Goal: Information Seeking & Learning: Check status

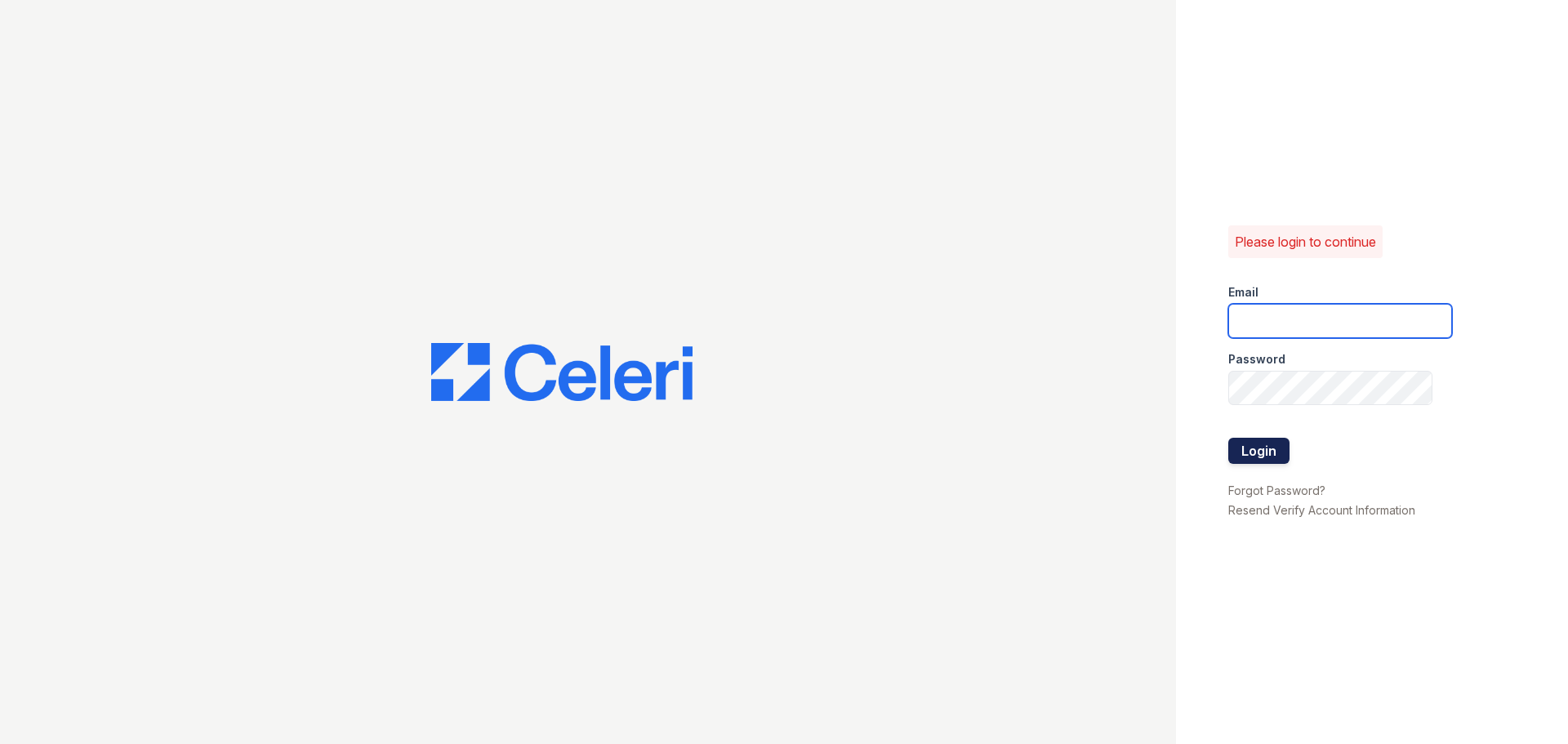
type input "residence2@cafmanagement.com"
click at [1278, 452] on button "Login" at bounding box center [1259, 451] width 62 height 27
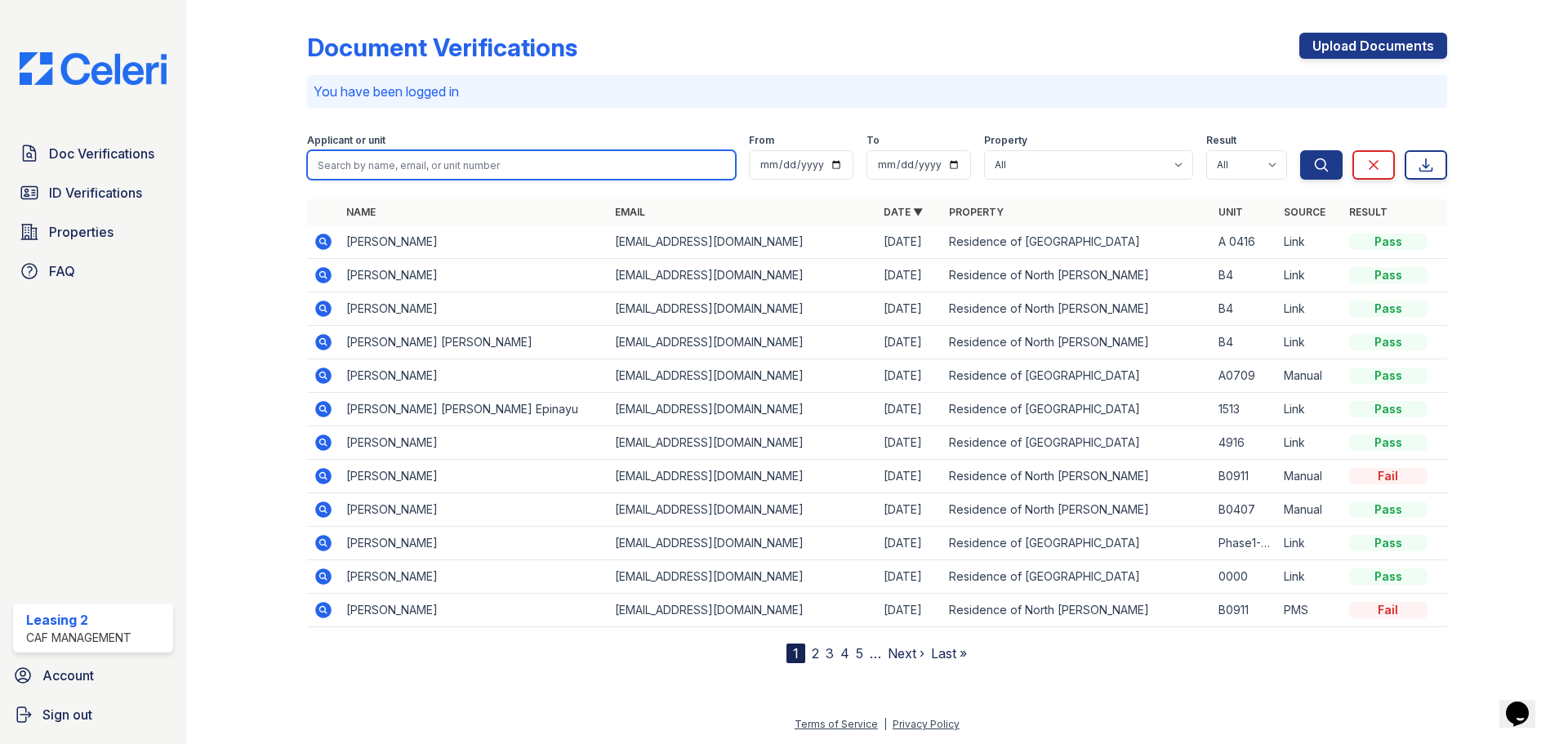
click at [435, 158] on input "search" at bounding box center [521, 165] width 429 height 29
type input "arianna bacon"
click at [1300, 151] on button "Search" at bounding box center [1322, 165] width 43 height 29
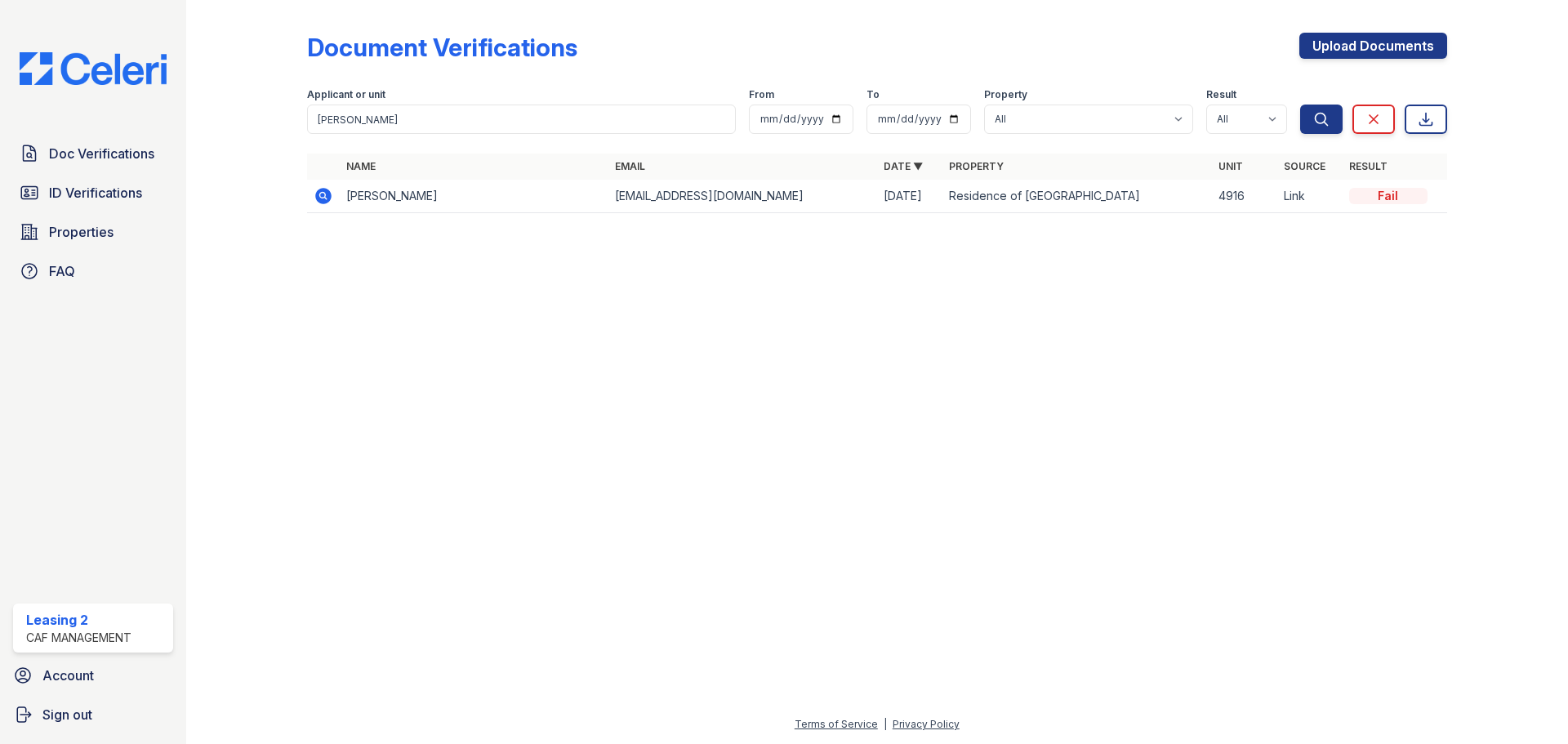
click at [322, 189] on icon at bounding box center [322, 196] width 16 height 16
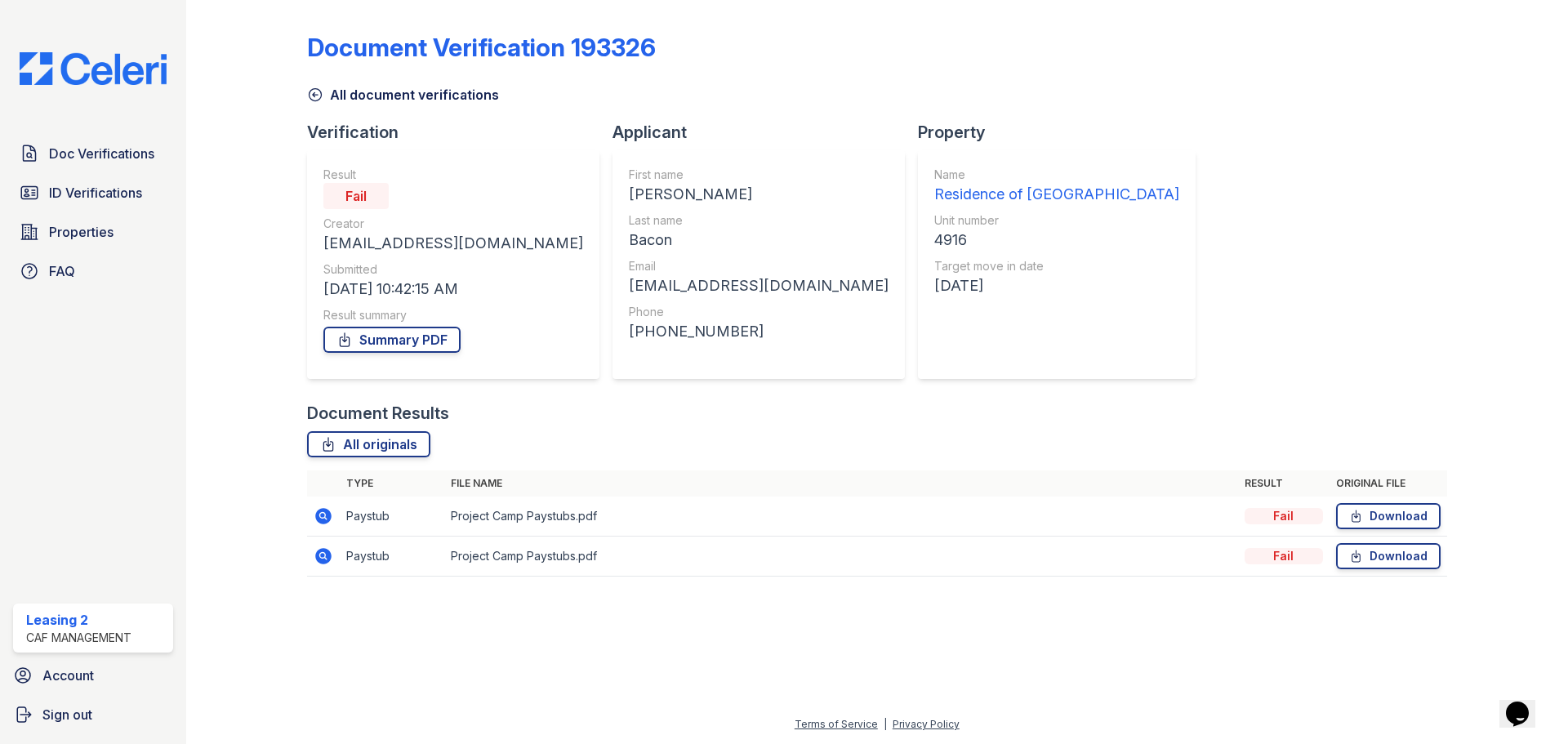
click at [324, 514] on icon at bounding box center [322, 514] width 4 height 4
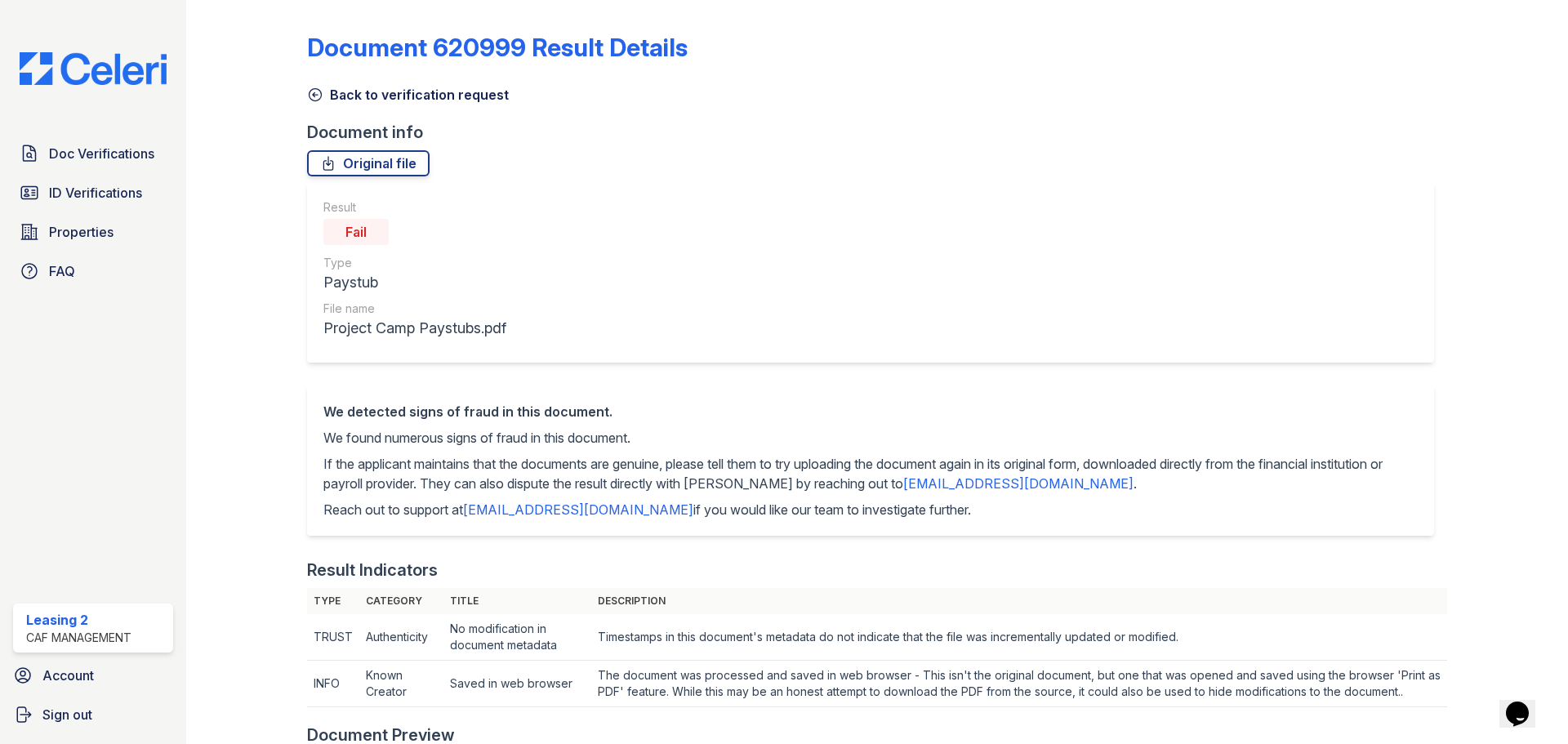
click at [460, 92] on link "Back to verification request" at bounding box center [408, 94] width 202 height 20
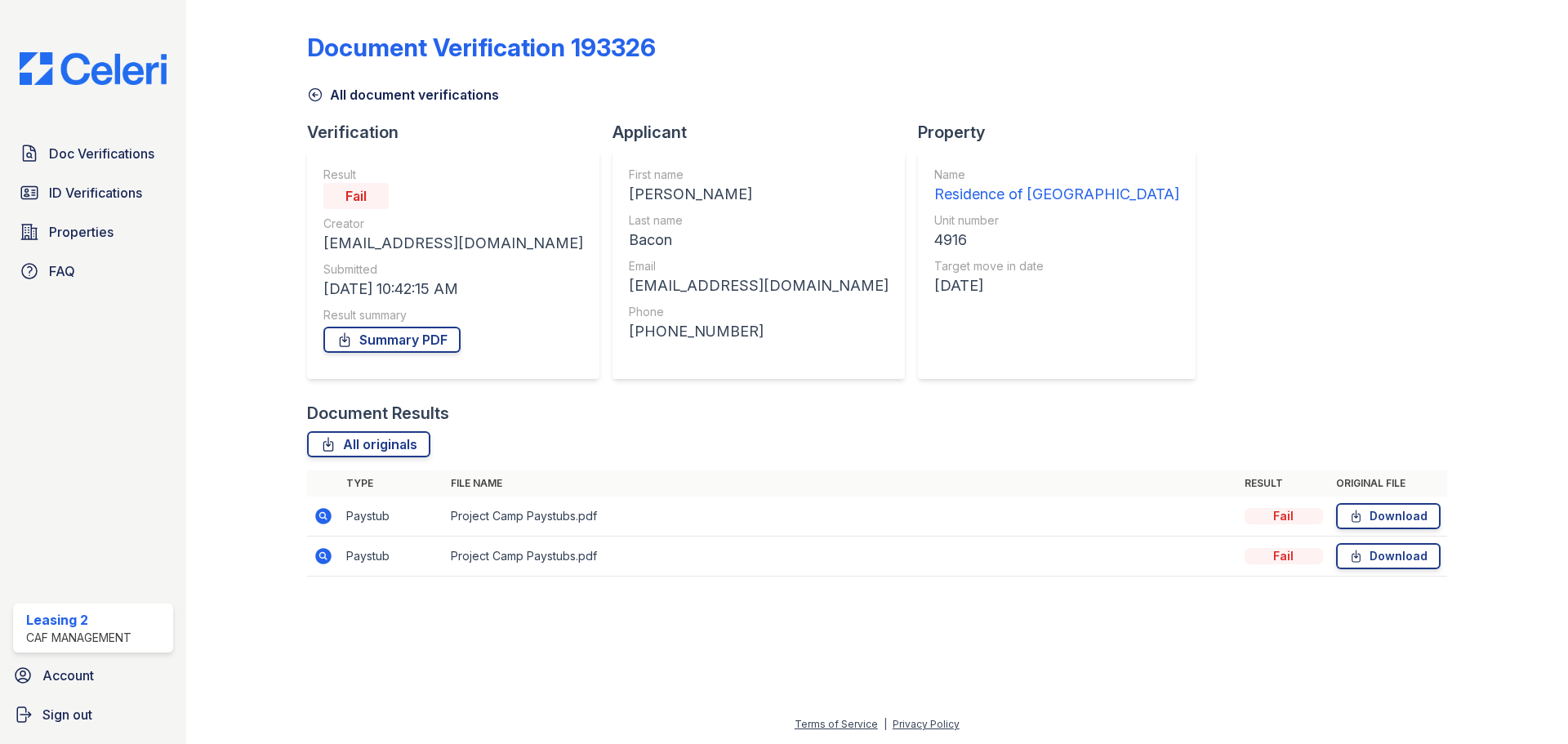
click at [467, 91] on link "All document verifications" at bounding box center [403, 94] width 192 height 20
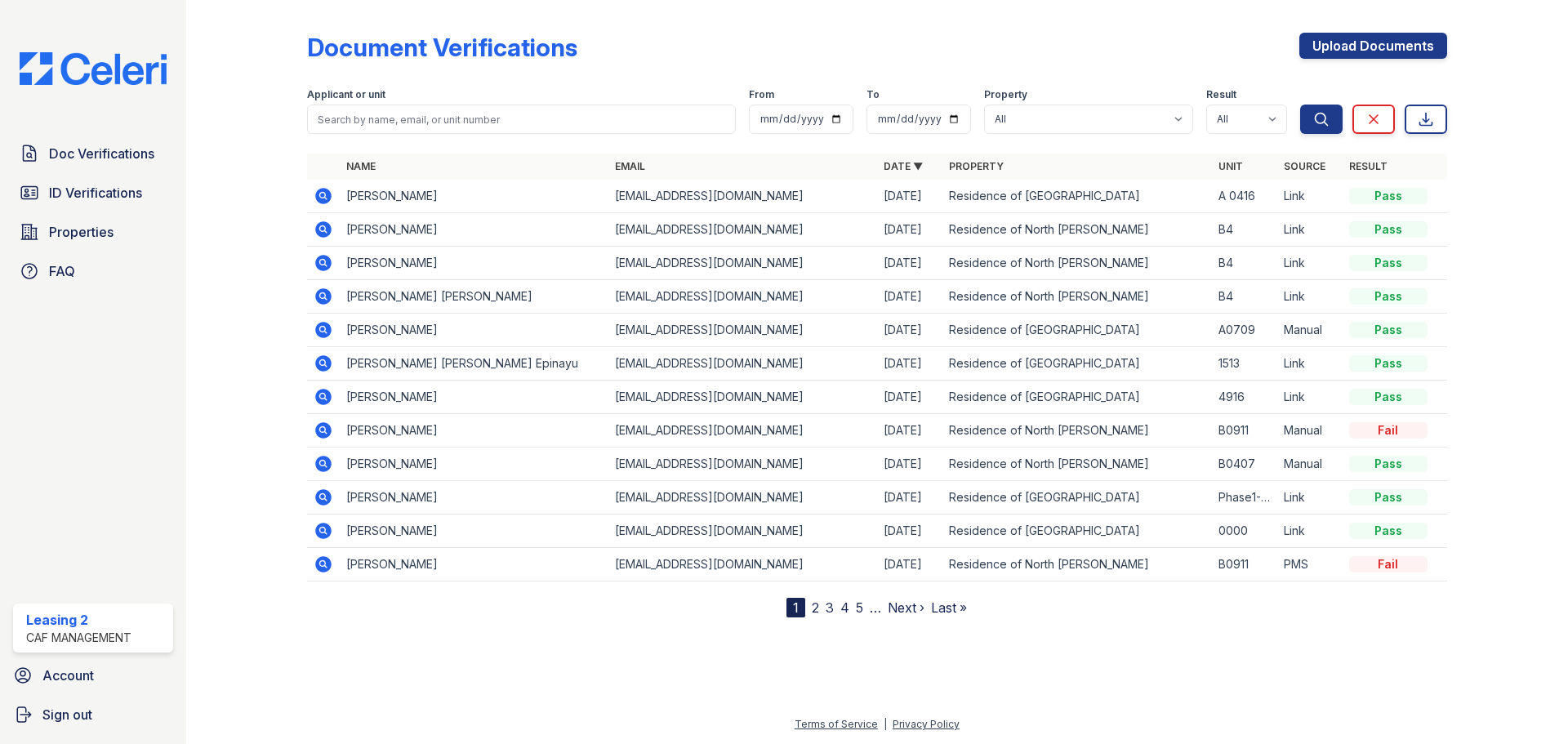
click at [1026, 45] on div "Document Verifications Upload Documents" at bounding box center [877, 54] width 1139 height 43
click at [1116, 67] on div "Document Verifications Upload Documents" at bounding box center [877, 54] width 1139 height 43
click at [932, 27] on div "Document Verifications Upload Documents Filter Applicant or unit From To Proper…" at bounding box center [877, 312] width 1139 height 611
click at [931, 27] on div "Document Verifications Upload Documents Filter Applicant or unit From To Proper…" at bounding box center [877, 312] width 1139 height 611
click at [927, 27] on div "Document Verifications Upload Documents Filter Applicant or unit From To Proper…" at bounding box center [877, 312] width 1139 height 611
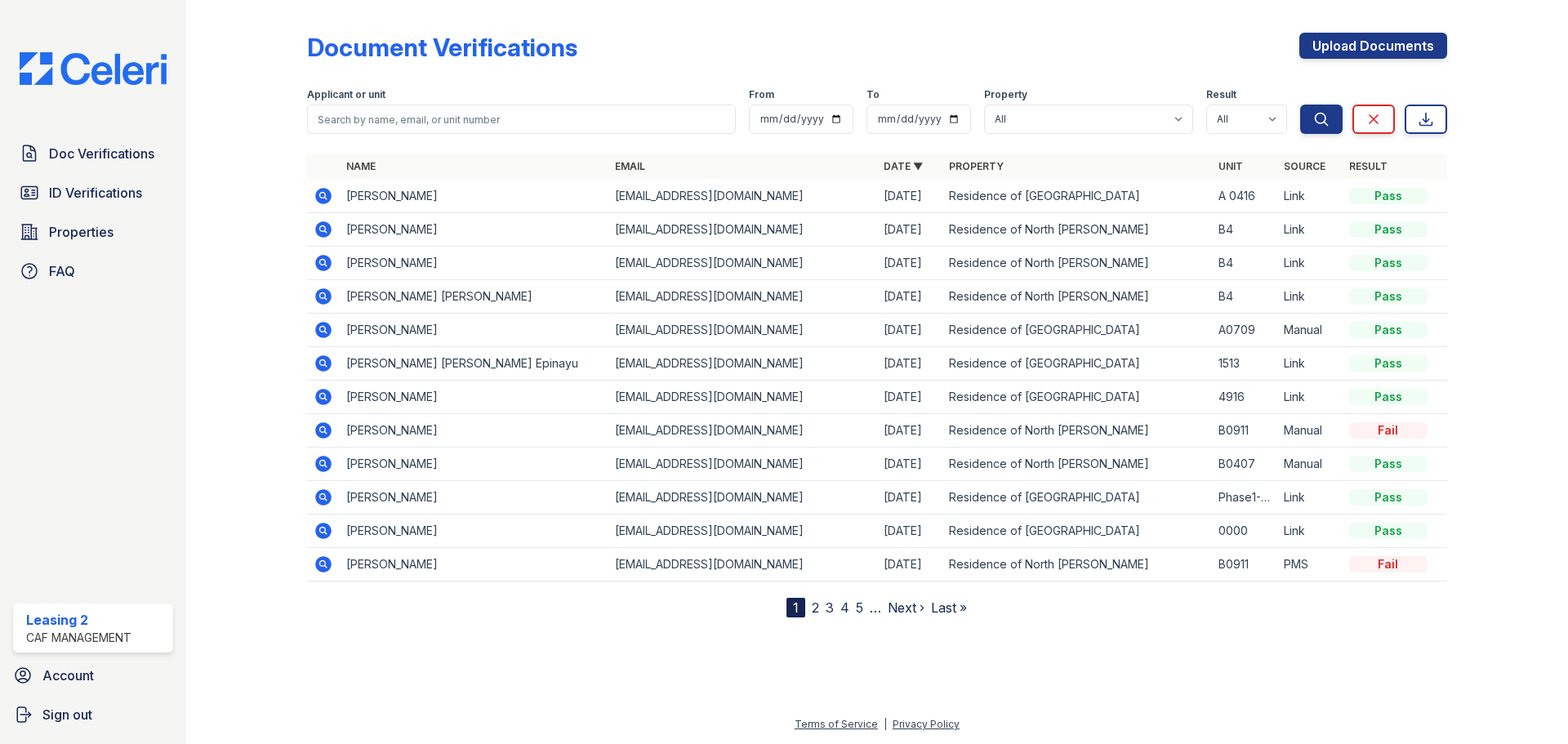
click at [704, 51] on div "Document Verifications Upload Documents" at bounding box center [877, 54] width 1139 height 43
click at [149, 184] on link "ID Verifications" at bounding box center [92, 192] width 160 height 32
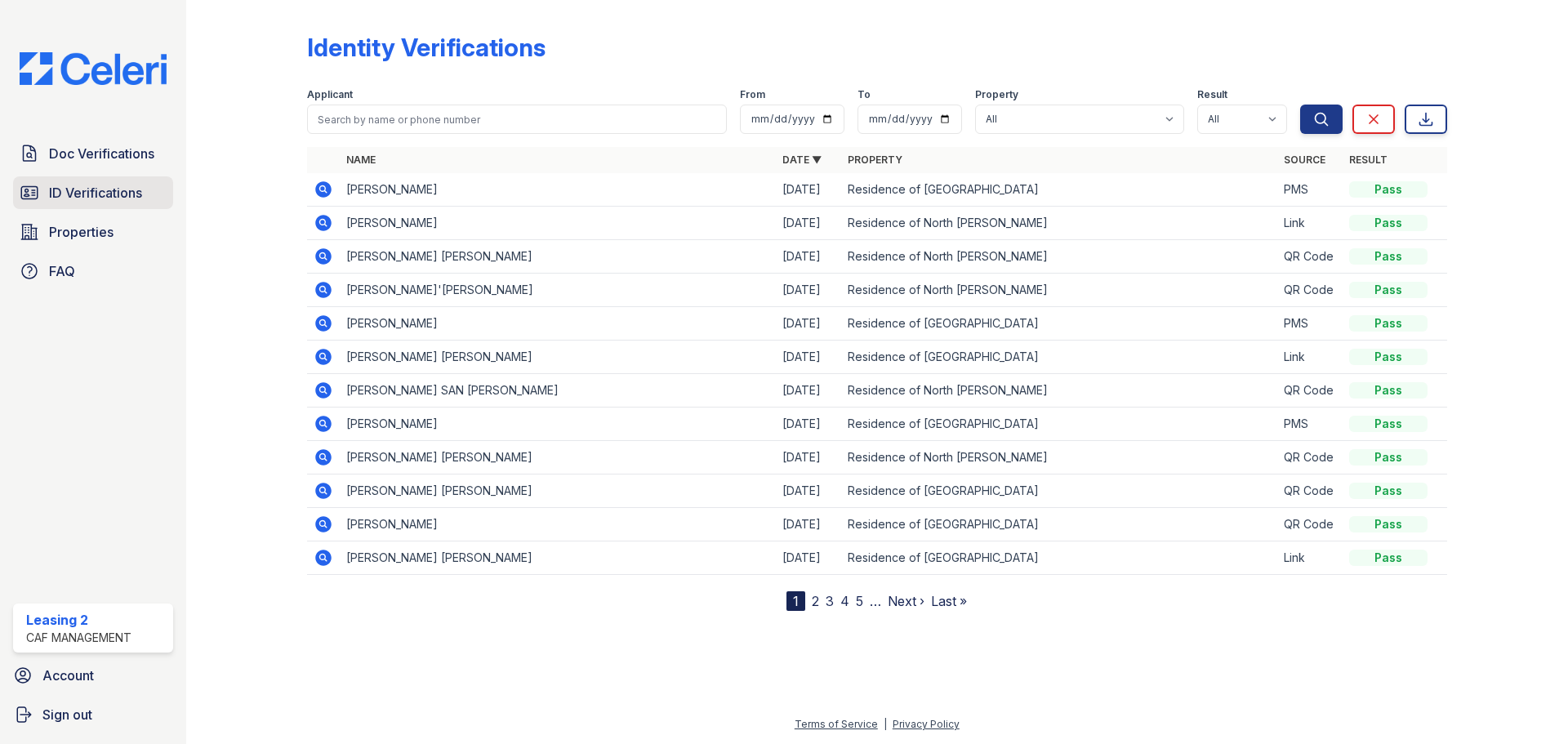
drag, startPoint x: 70, startPoint y: 203, endPoint x: 91, endPoint y: 189, distance: 25.2
click at [70, 203] on span "ID Verifications" at bounding box center [95, 192] width 93 height 20
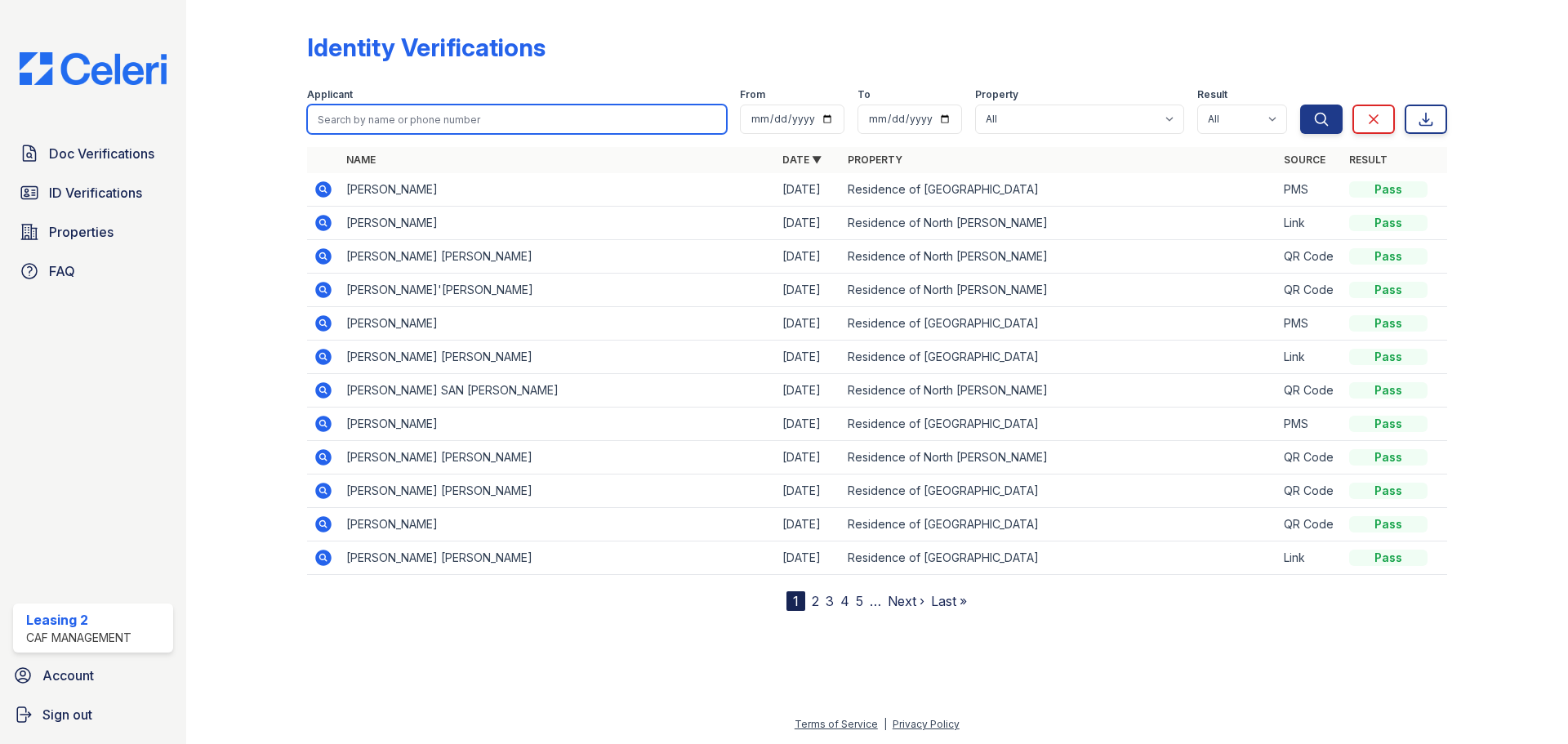
click at [416, 124] on input "search" at bounding box center [517, 119] width 420 height 29
click at [114, 166] on link "Doc Verifications" at bounding box center [92, 153] width 160 height 32
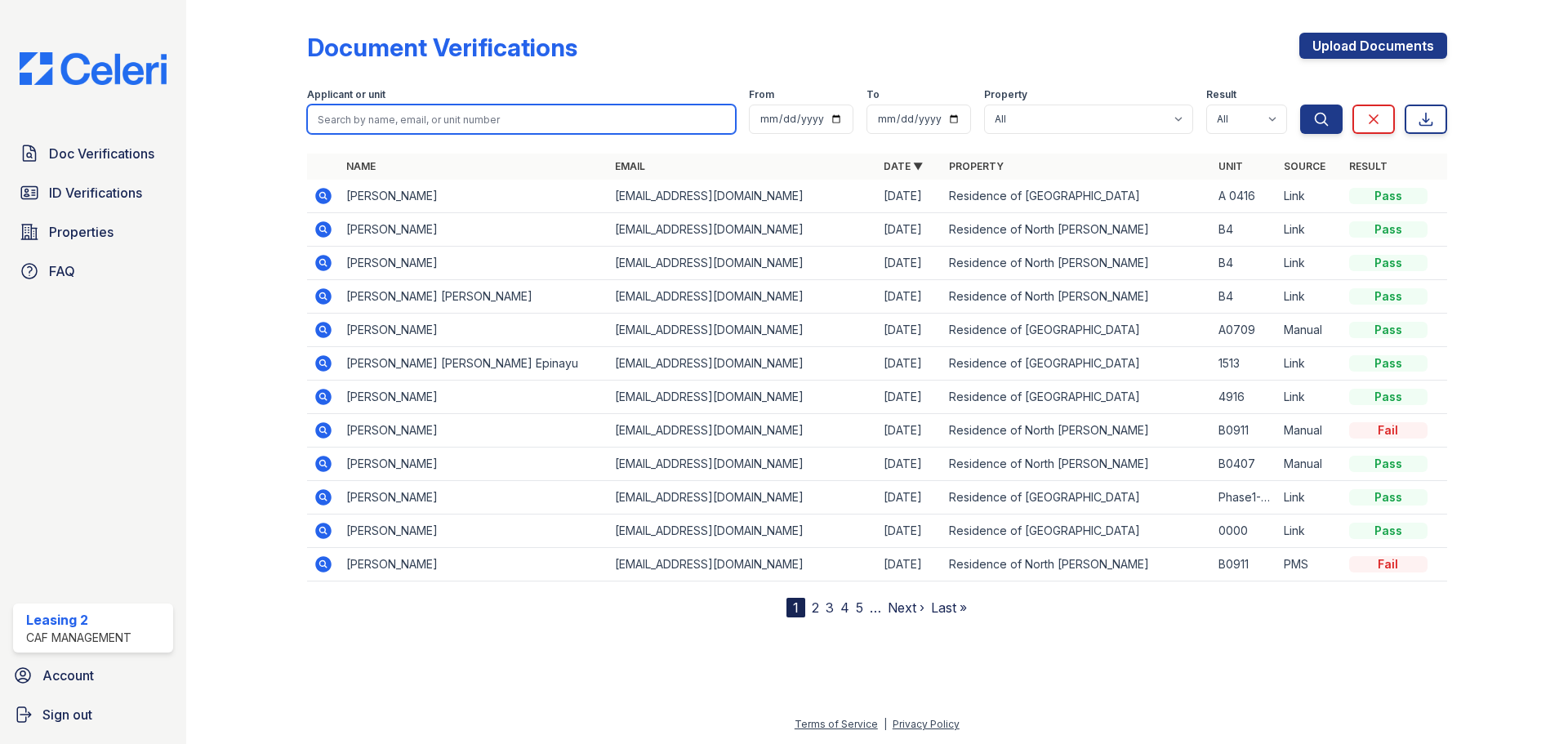
drag, startPoint x: 440, startPoint y: 128, endPoint x: 570, endPoint y: 122, distance: 130.1
click at [570, 122] on input "search" at bounding box center [521, 119] width 429 height 29
type input "arianna bacon"
click at [1300, 104] on button "Search" at bounding box center [1322, 119] width 43 height 29
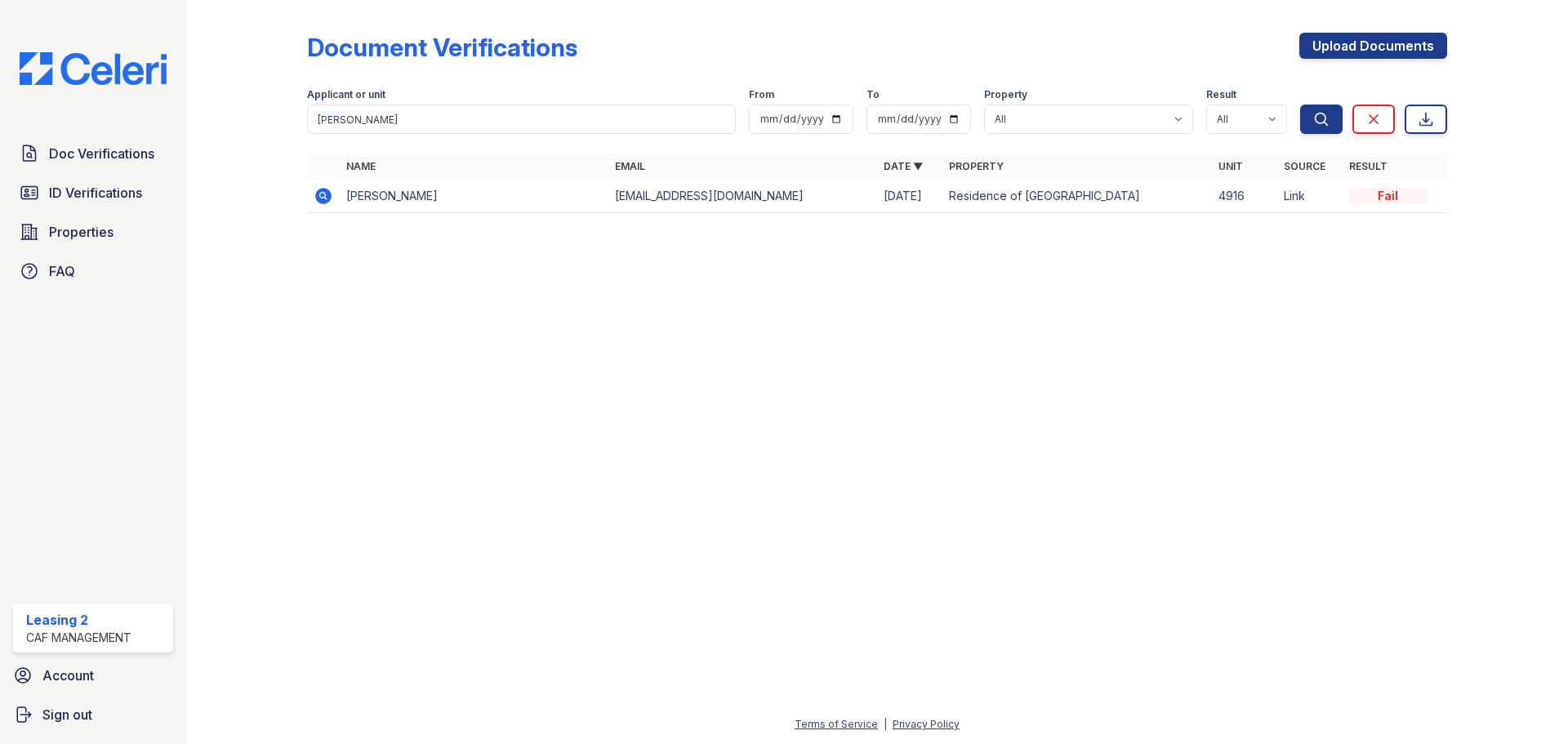
click at [326, 189] on icon at bounding box center [322, 196] width 16 height 16
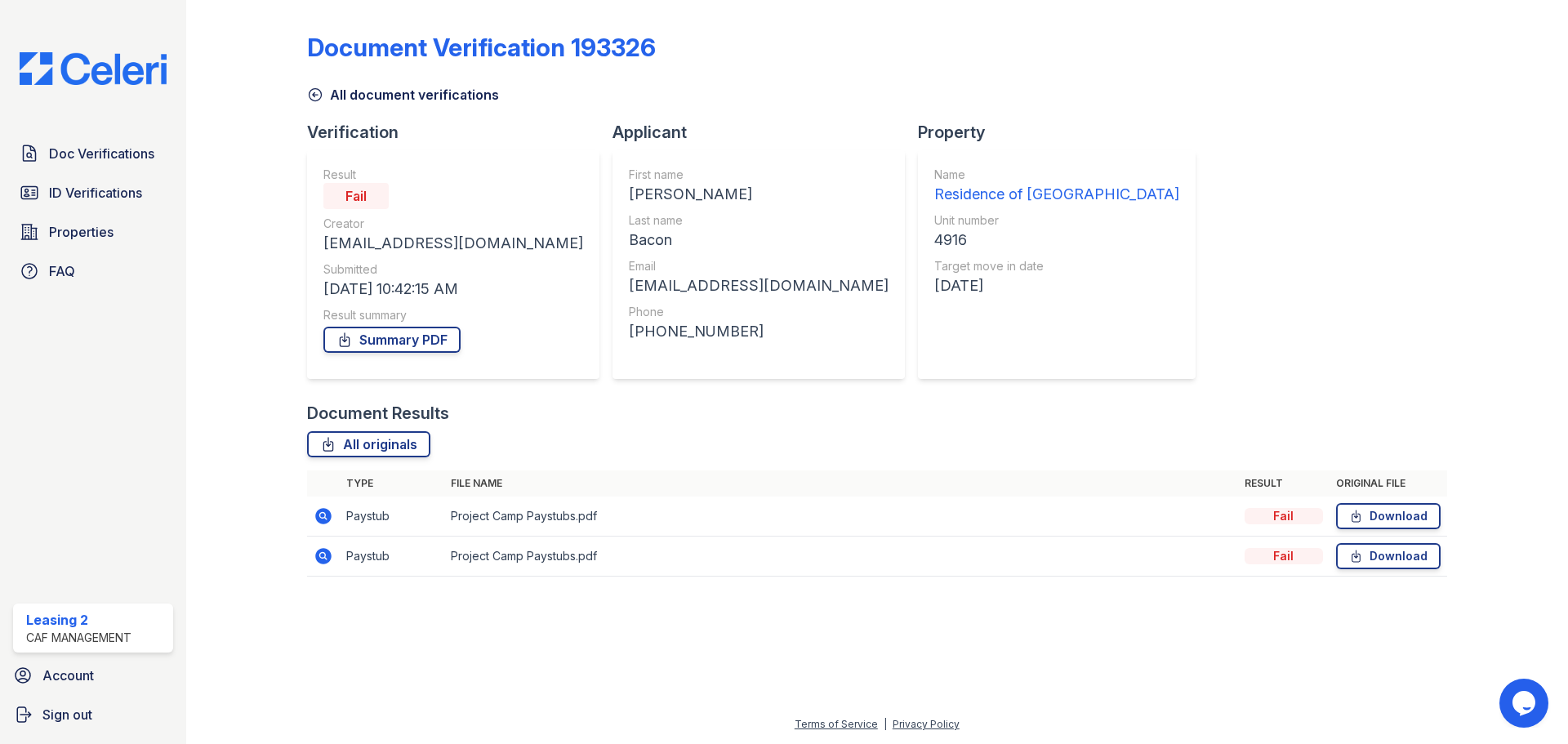
click at [1175, 98] on div "All document verifications" at bounding box center [877, 90] width 1139 height 29
click at [511, 471] on th "File name" at bounding box center [841, 483] width 794 height 27
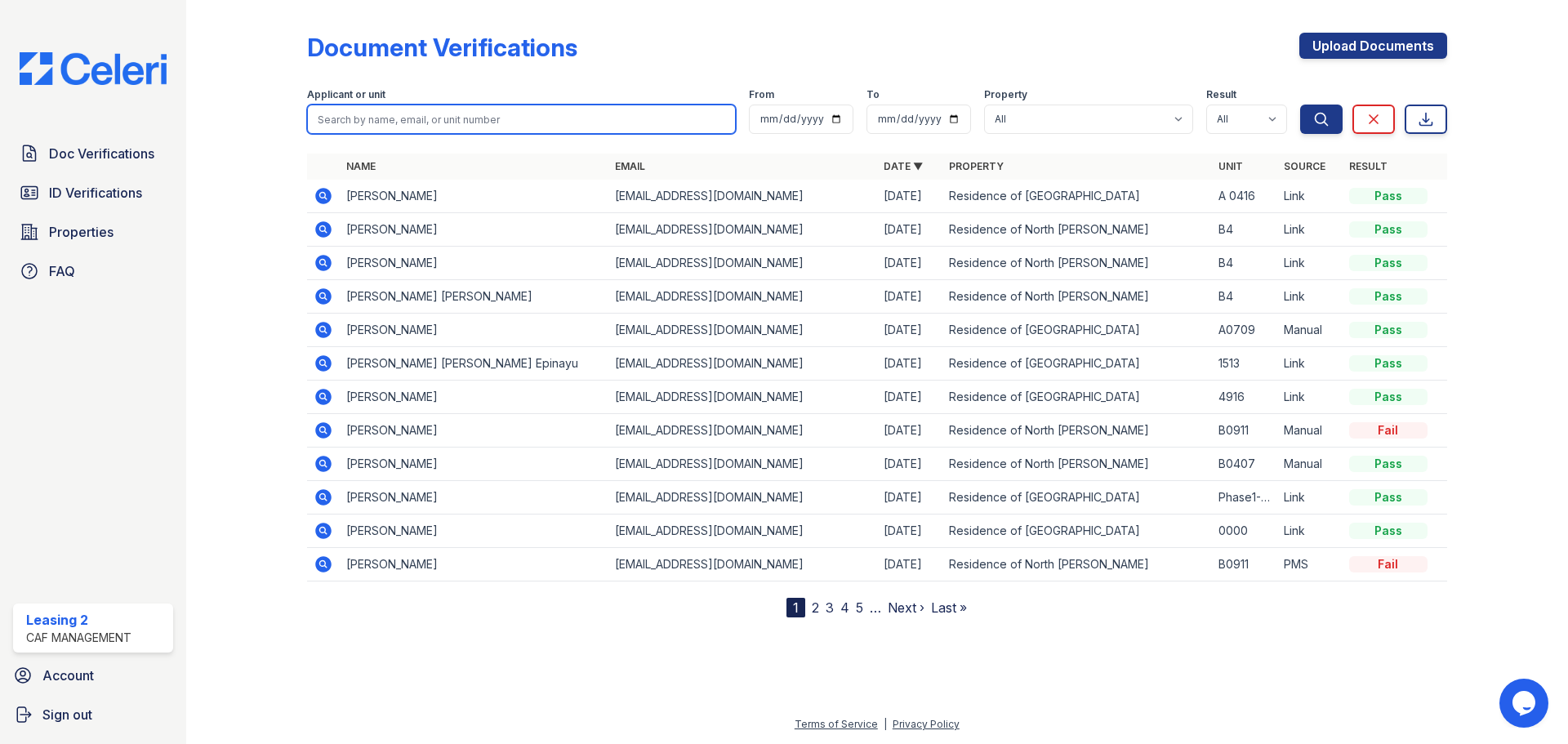
click at [440, 118] on input "search" at bounding box center [521, 119] width 429 height 29
type input "bacon"
click at [1300, 104] on button "Search" at bounding box center [1322, 119] width 43 height 29
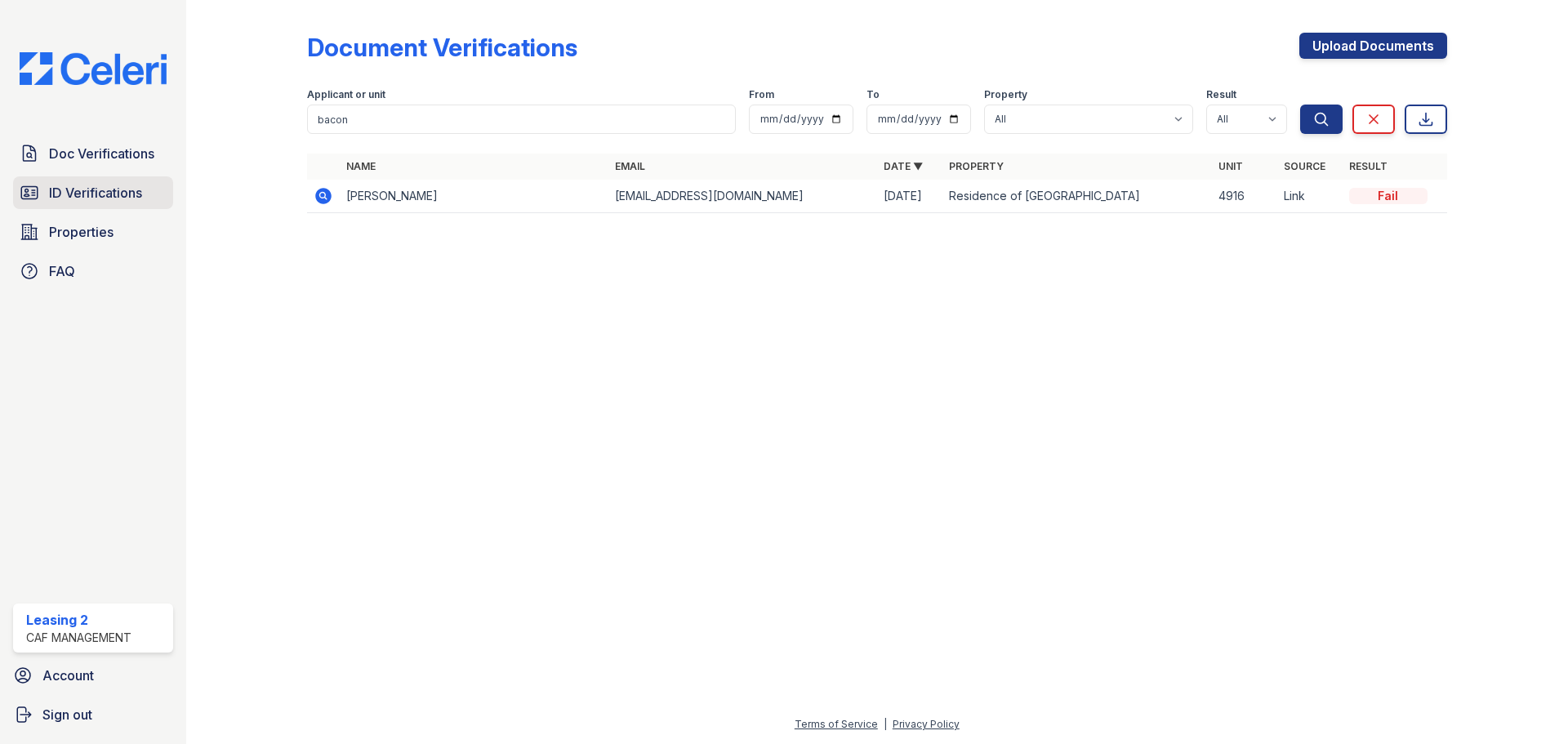
click at [39, 198] on link "ID Verifications" at bounding box center [92, 192] width 160 height 32
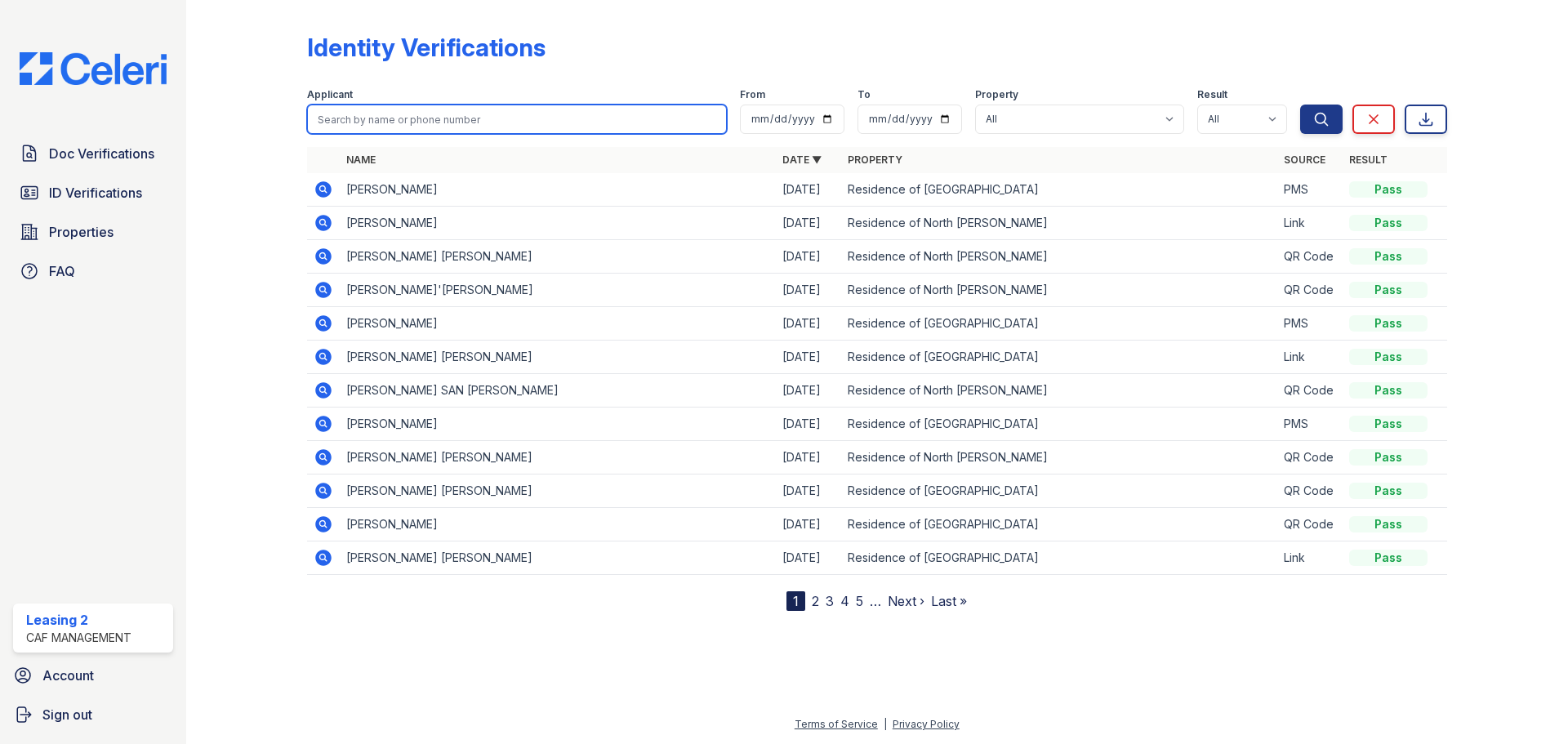
click at [428, 118] on input "search" at bounding box center [517, 119] width 420 height 29
type input "bacon"
click at [1300, 104] on button "Search" at bounding box center [1322, 119] width 43 height 29
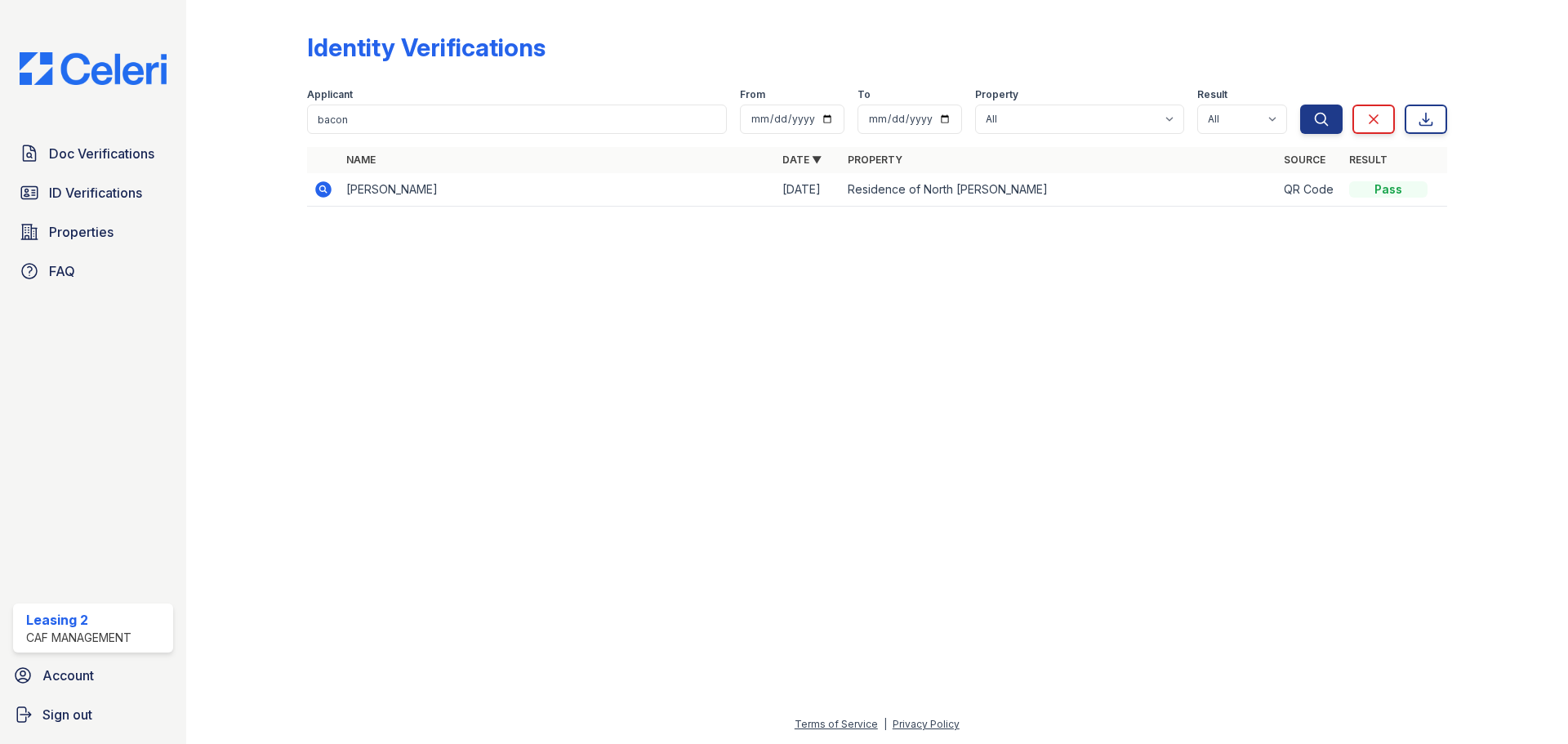
click at [475, 138] on form "Applicant bacon From To Property All Residence of North Dallas Residence of Nor…" at bounding box center [877, 108] width 1139 height 65
click at [138, 164] on link "Doc Verifications" at bounding box center [92, 153] width 160 height 32
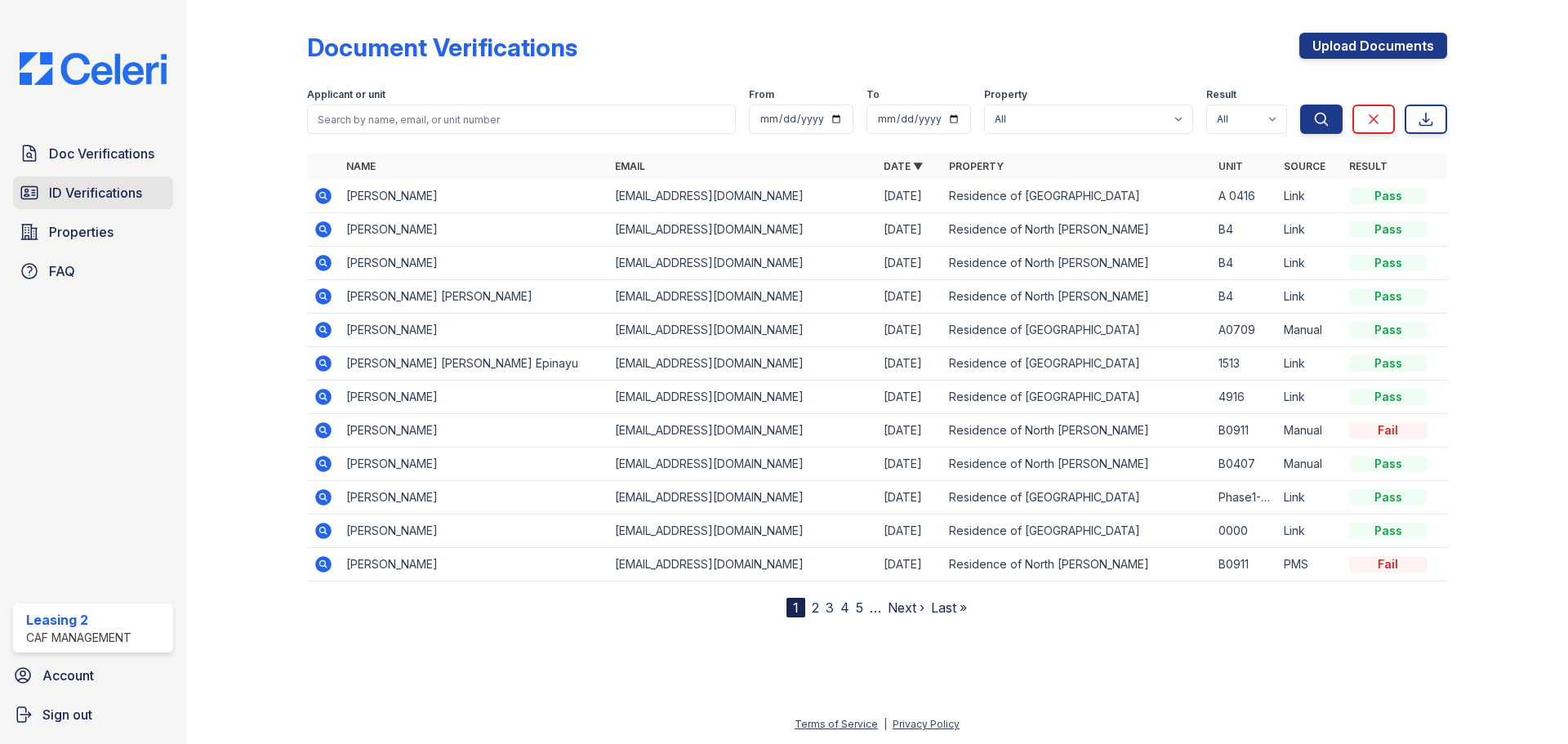
click at [150, 200] on link "ID Verifications" at bounding box center [92, 192] width 160 height 32
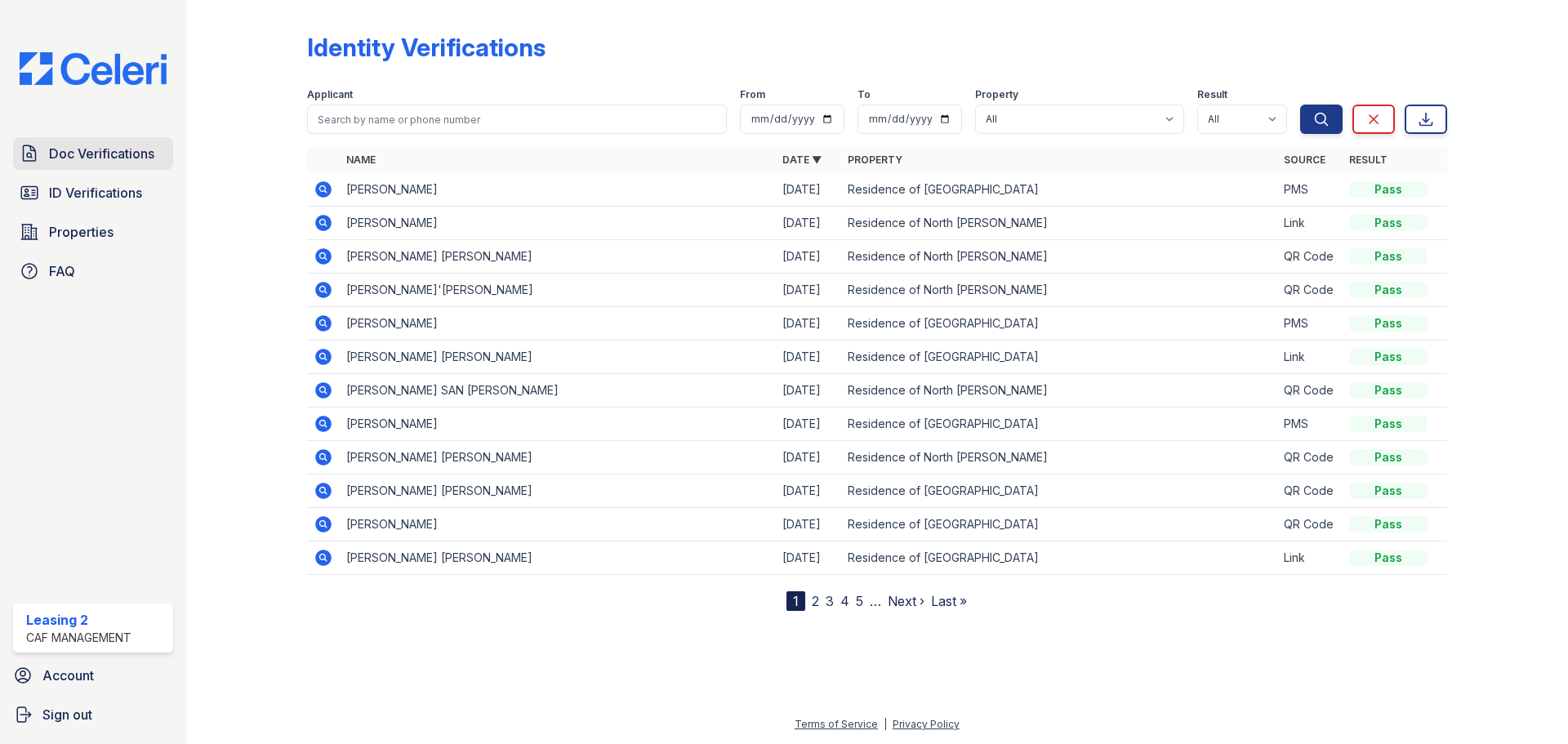
click at [153, 154] on span "Doc Verifications" at bounding box center [101, 153] width 105 height 20
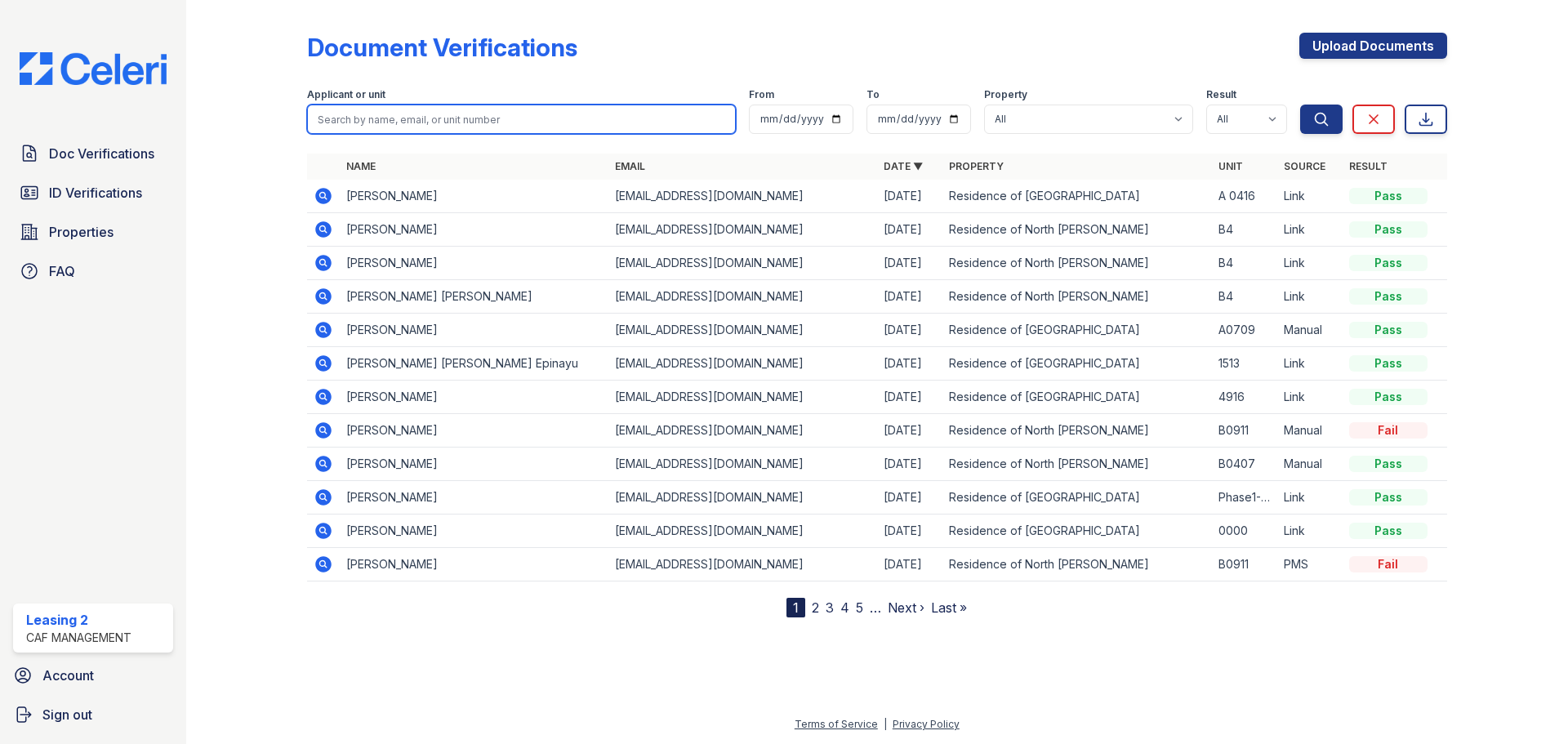
click at [447, 117] on input "search" at bounding box center [521, 119] width 429 height 29
type input "arianna bacon"
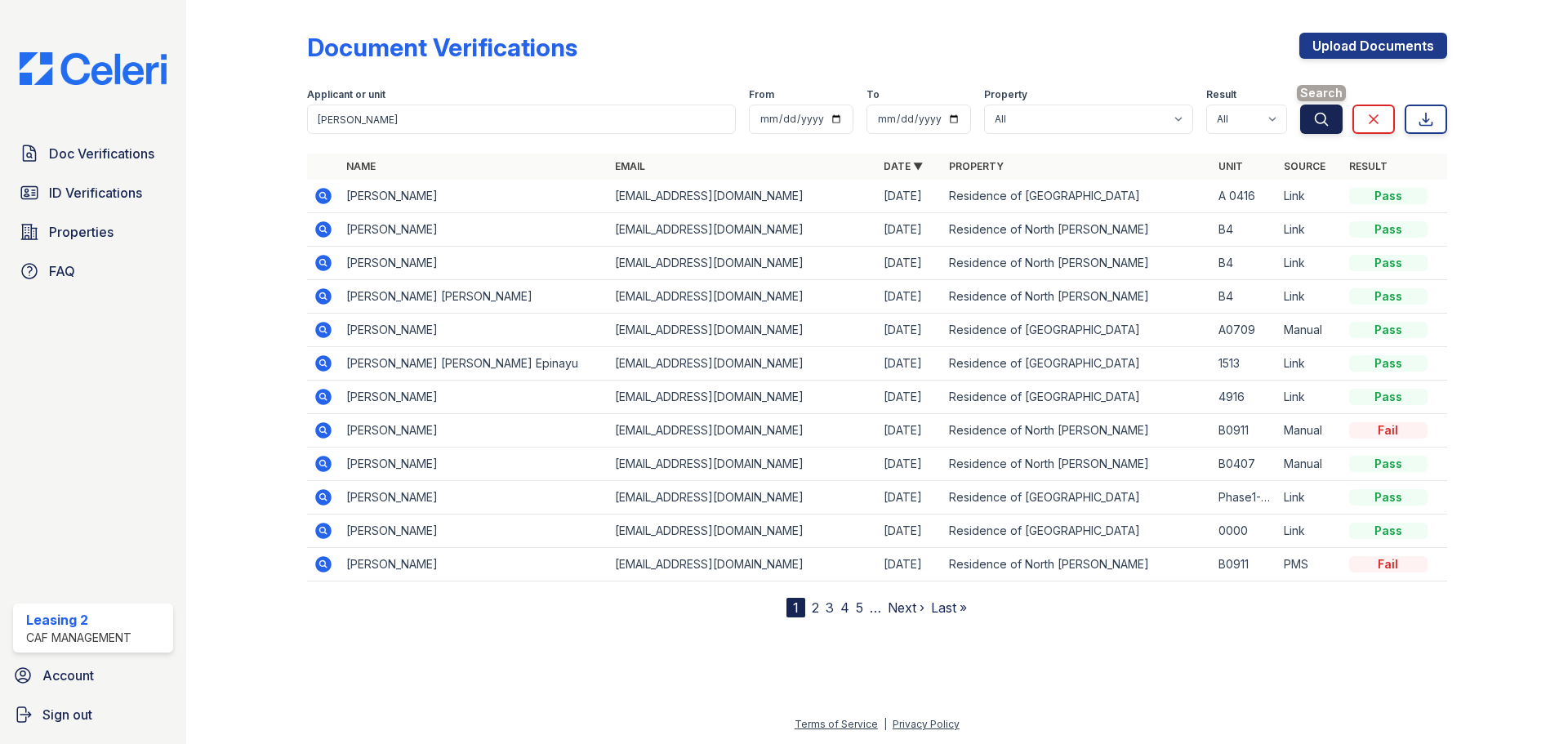
click at [1331, 106] on button "Search" at bounding box center [1322, 119] width 43 height 29
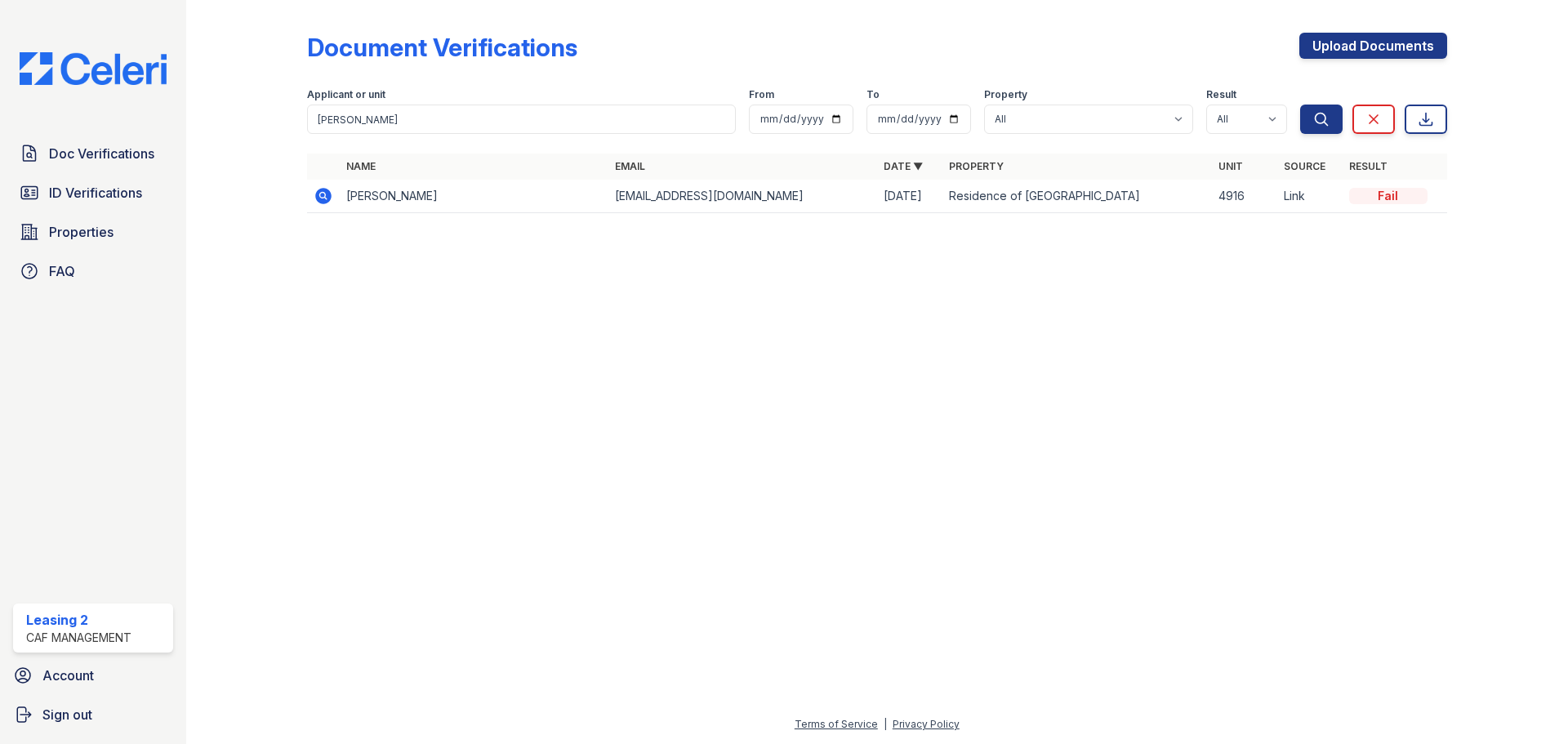
click at [310, 187] on td at bounding box center [323, 196] width 33 height 33
click at [322, 192] on icon at bounding box center [323, 196] width 20 height 20
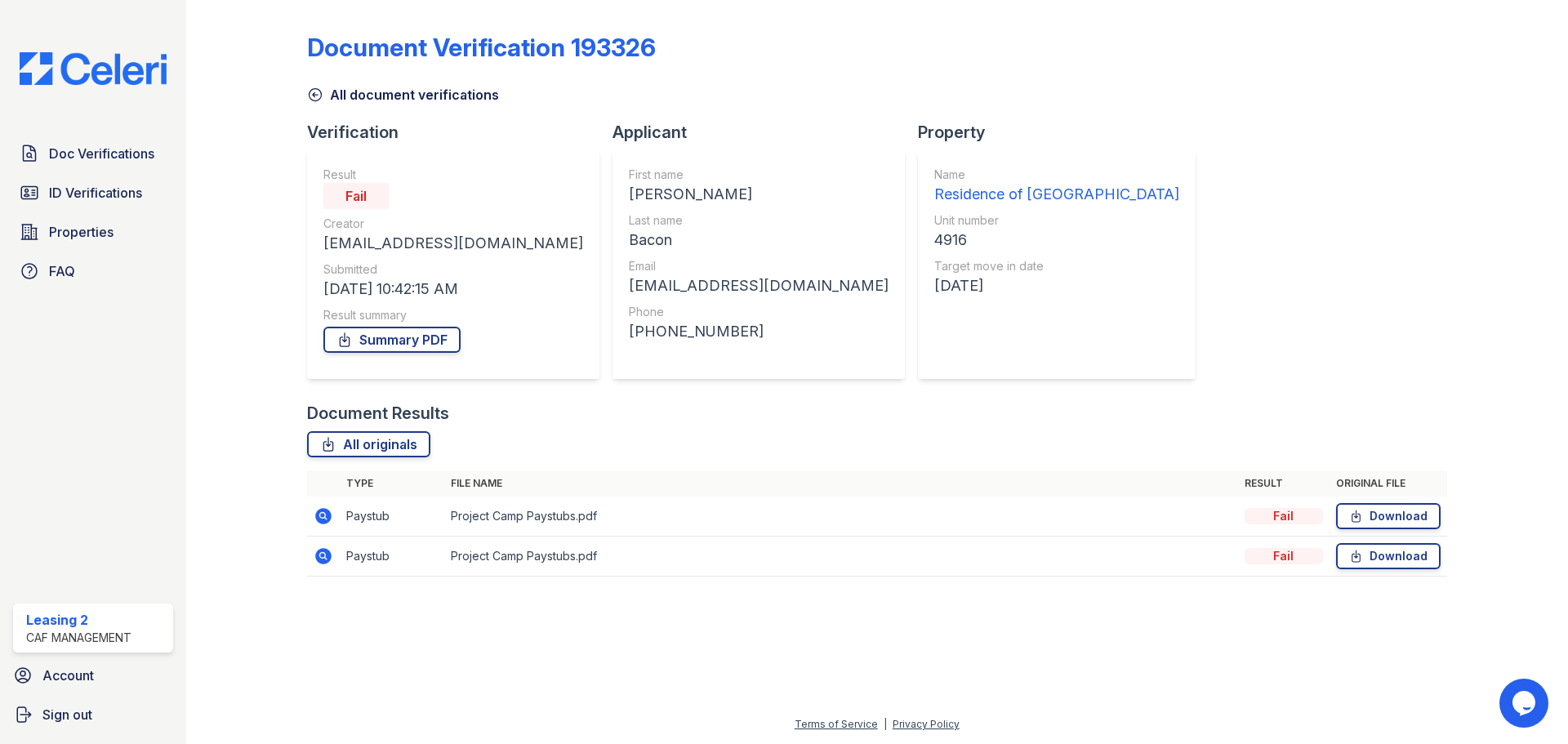
click at [330, 515] on icon at bounding box center [322, 516] width 16 height 16
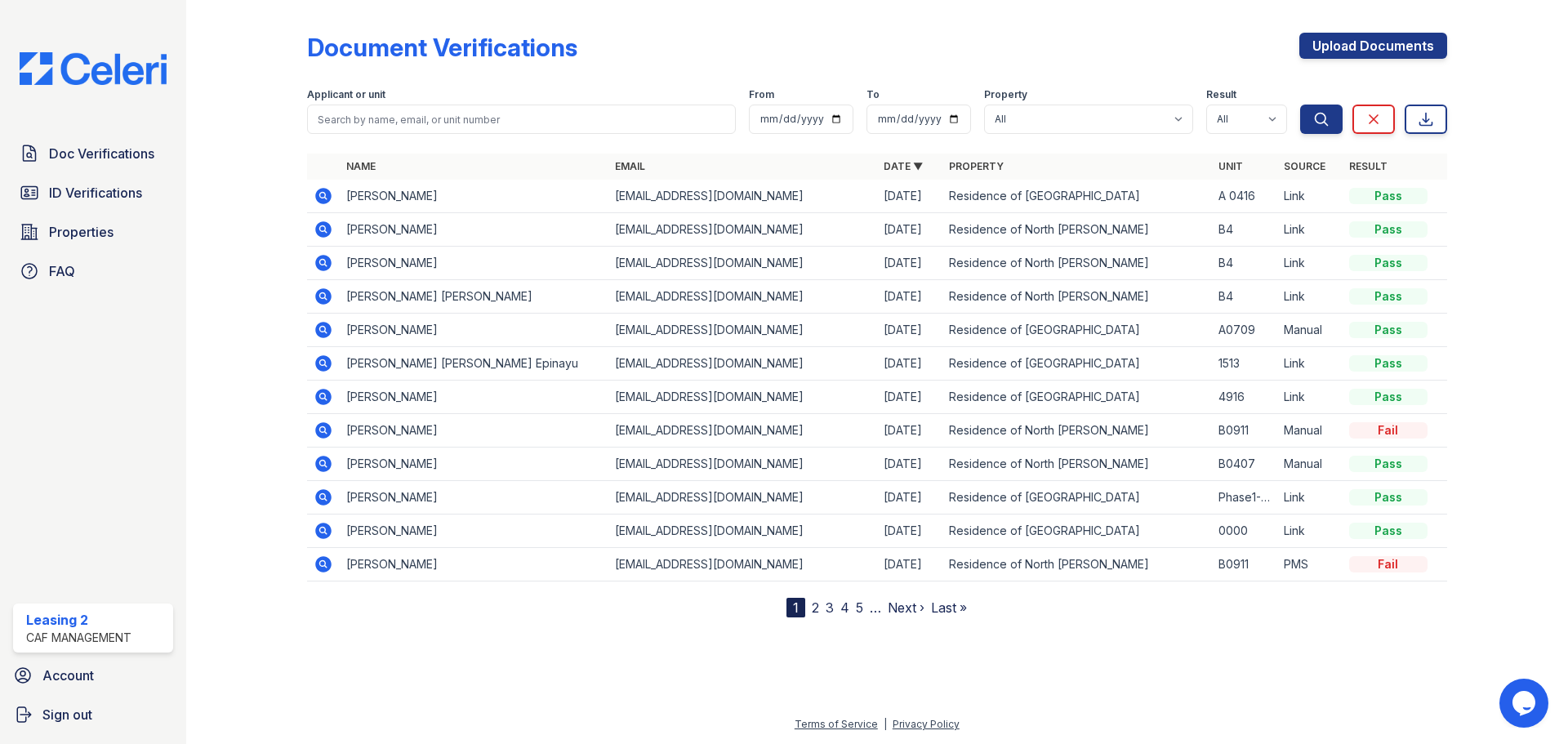
click at [320, 289] on icon at bounding box center [323, 296] width 20 height 20
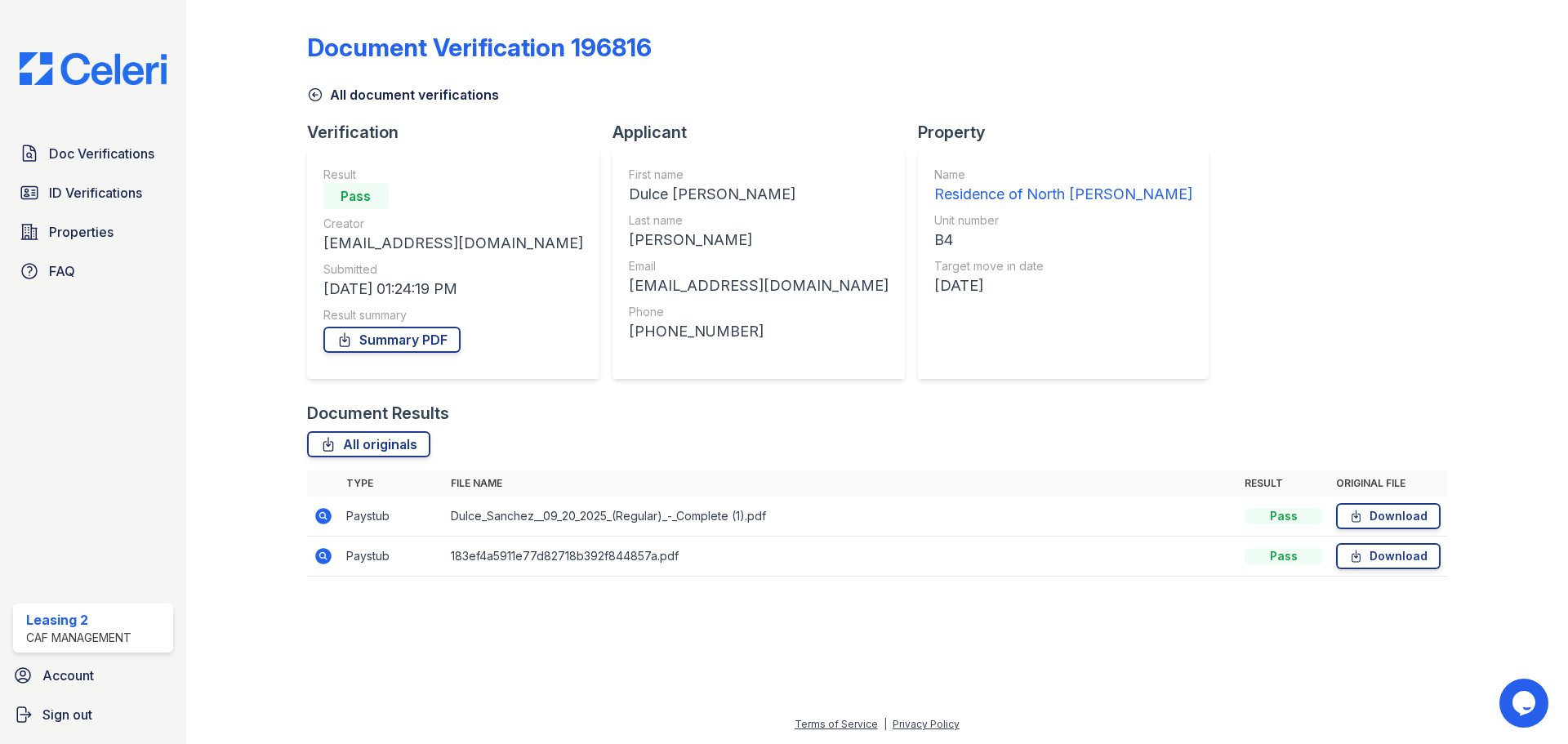
click at [320, 516] on icon at bounding box center [323, 516] width 20 height 20
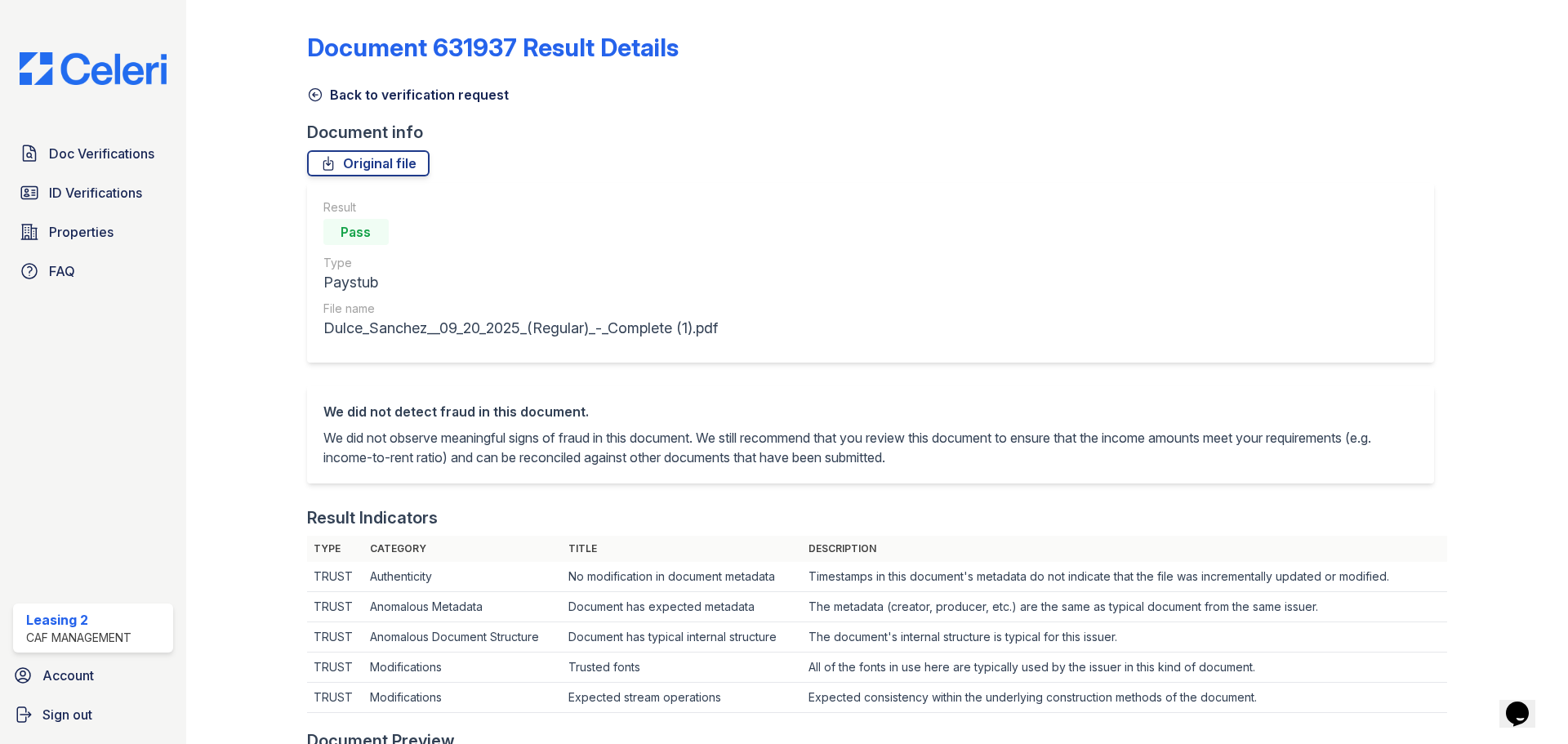
click at [408, 95] on link "Back to verification request" at bounding box center [408, 94] width 202 height 20
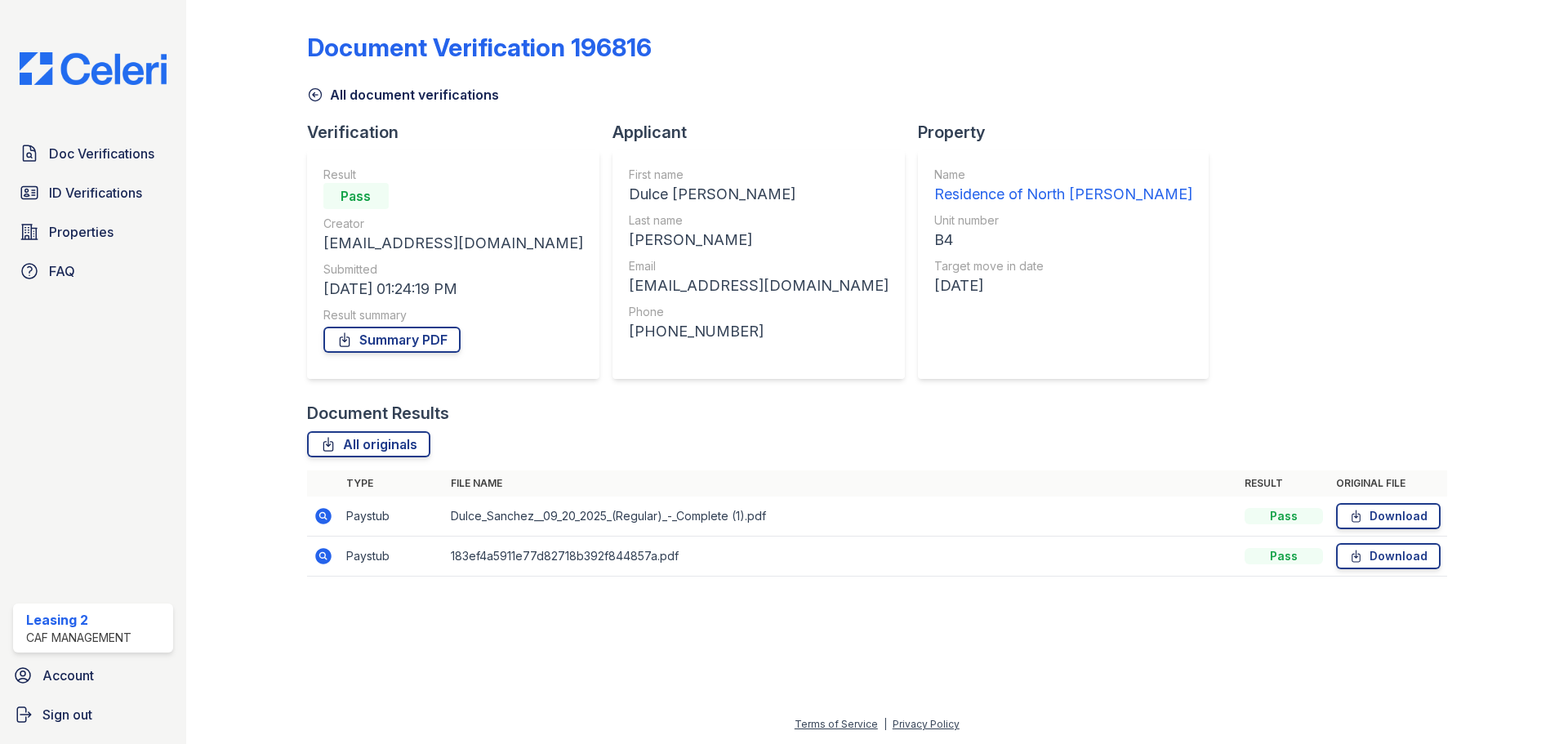
click at [386, 107] on div "Document Verification 196816 All document verifications Verification Result Pas…" at bounding box center [877, 299] width 1139 height 586
click at [386, 96] on link "All document verifications" at bounding box center [403, 94] width 192 height 20
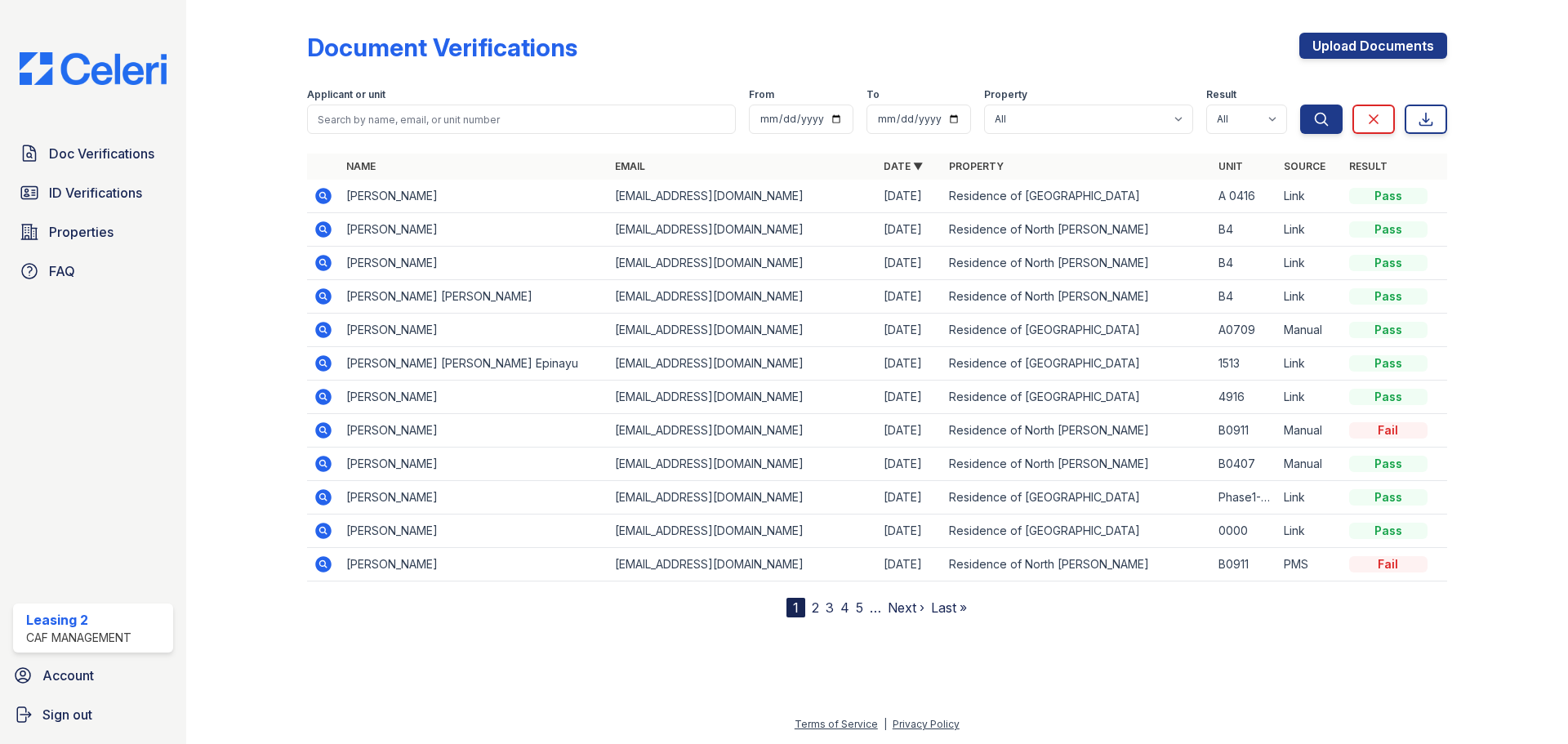
click at [330, 225] on icon at bounding box center [322, 229] width 16 height 16
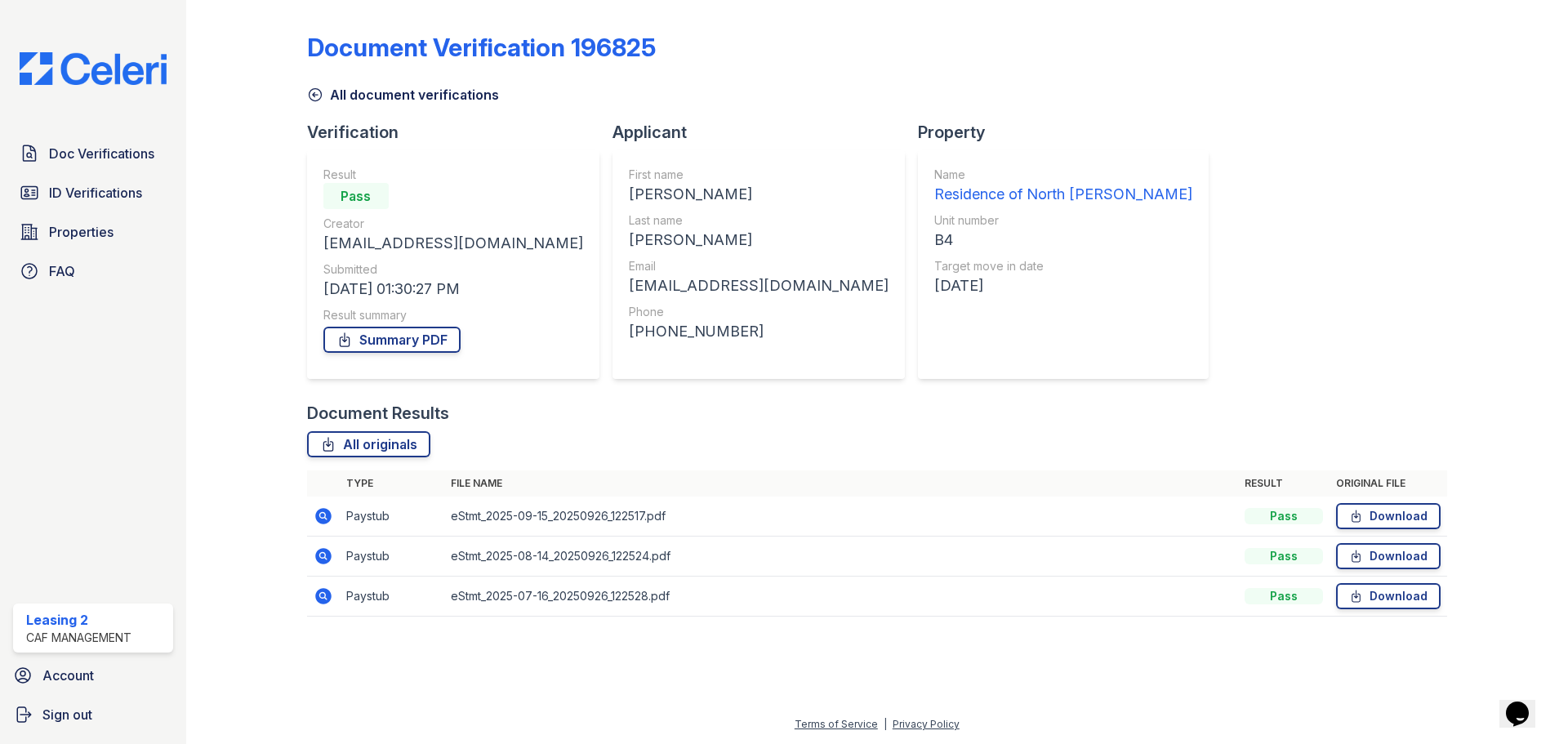
click at [328, 511] on icon at bounding box center [322, 516] width 16 height 16
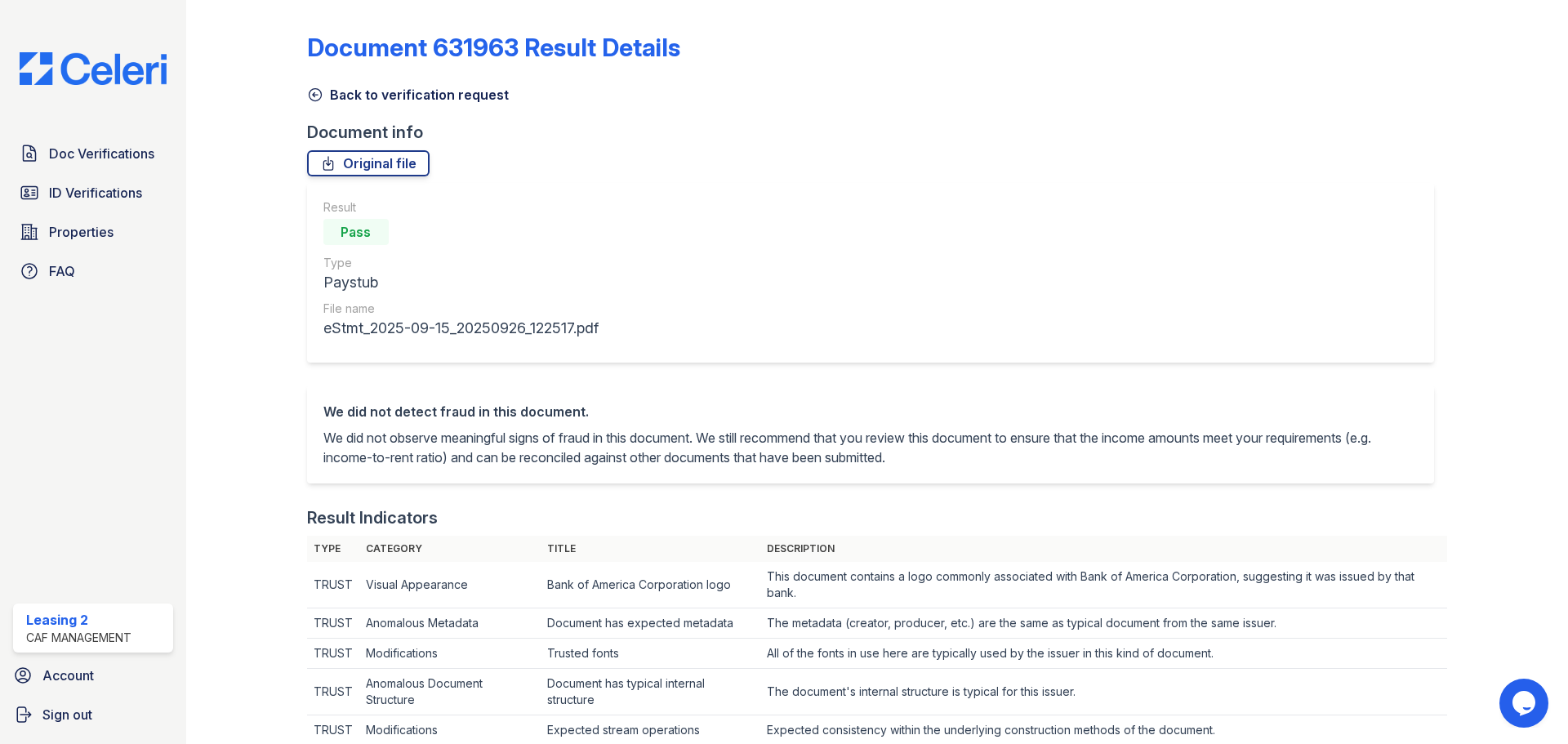
click at [444, 97] on link "Back to verification request" at bounding box center [408, 94] width 202 height 20
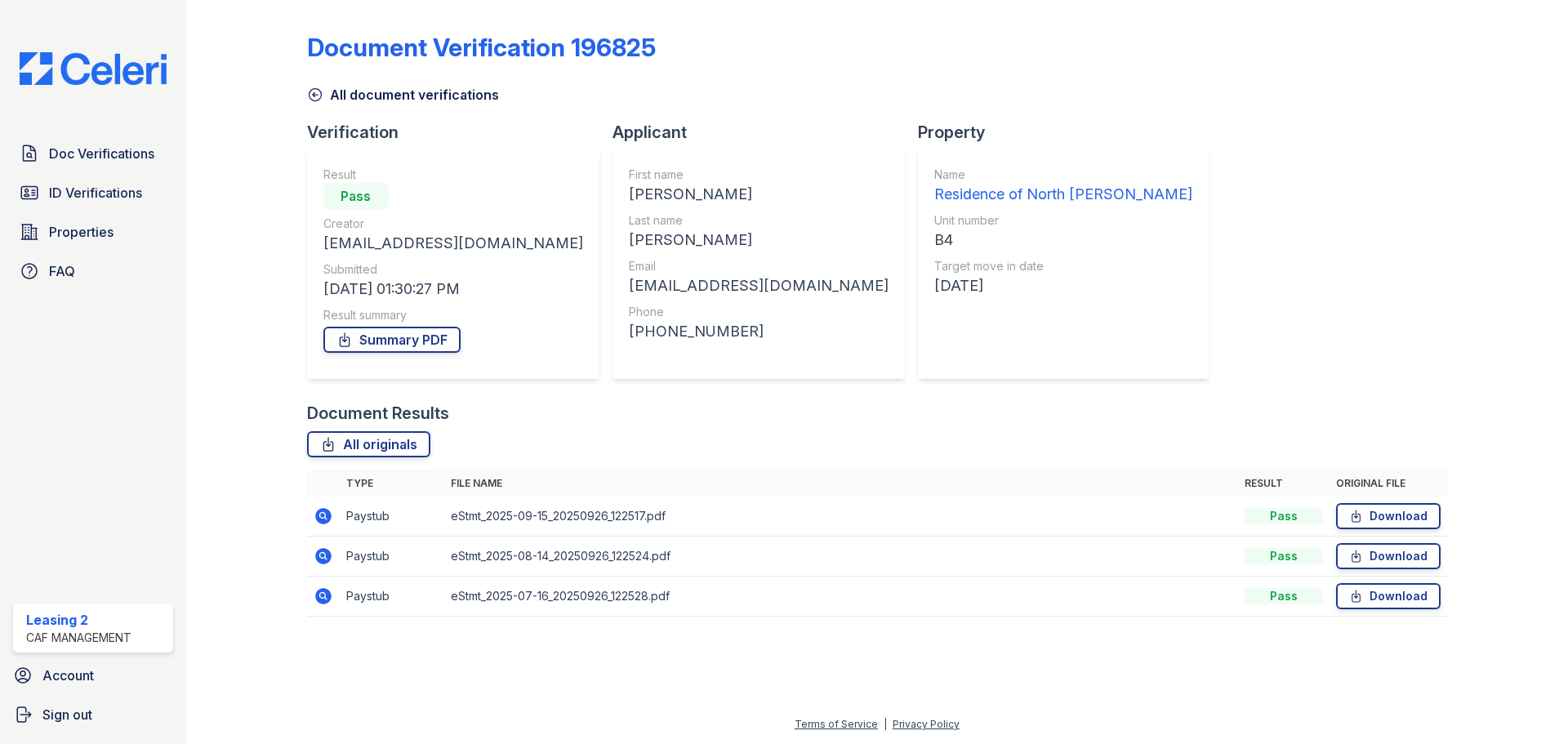
click at [322, 514] on icon at bounding box center [322, 514] width 4 height 4
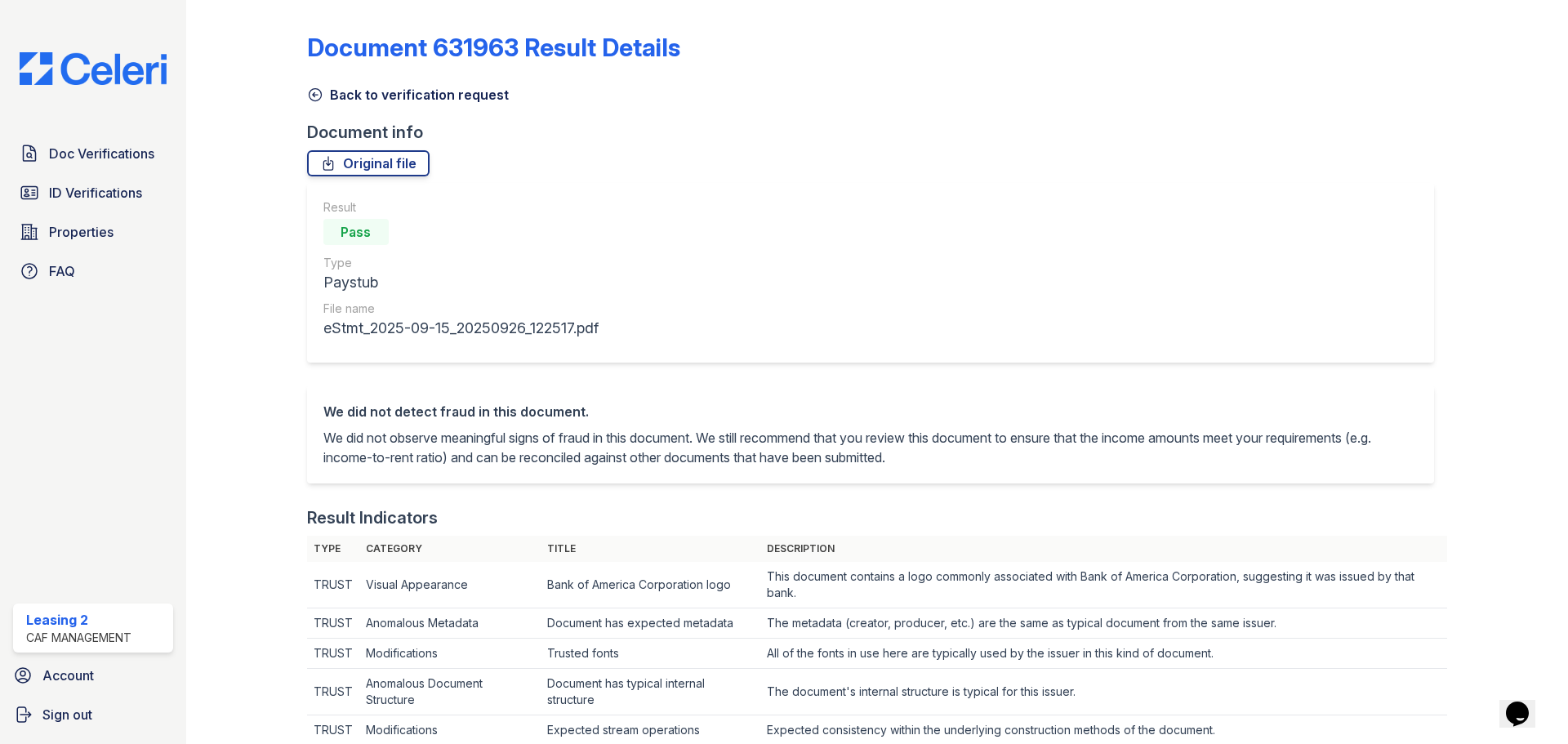
click at [409, 96] on link "Back to verification request" at bounding box center [408, 94] width 202 height 20
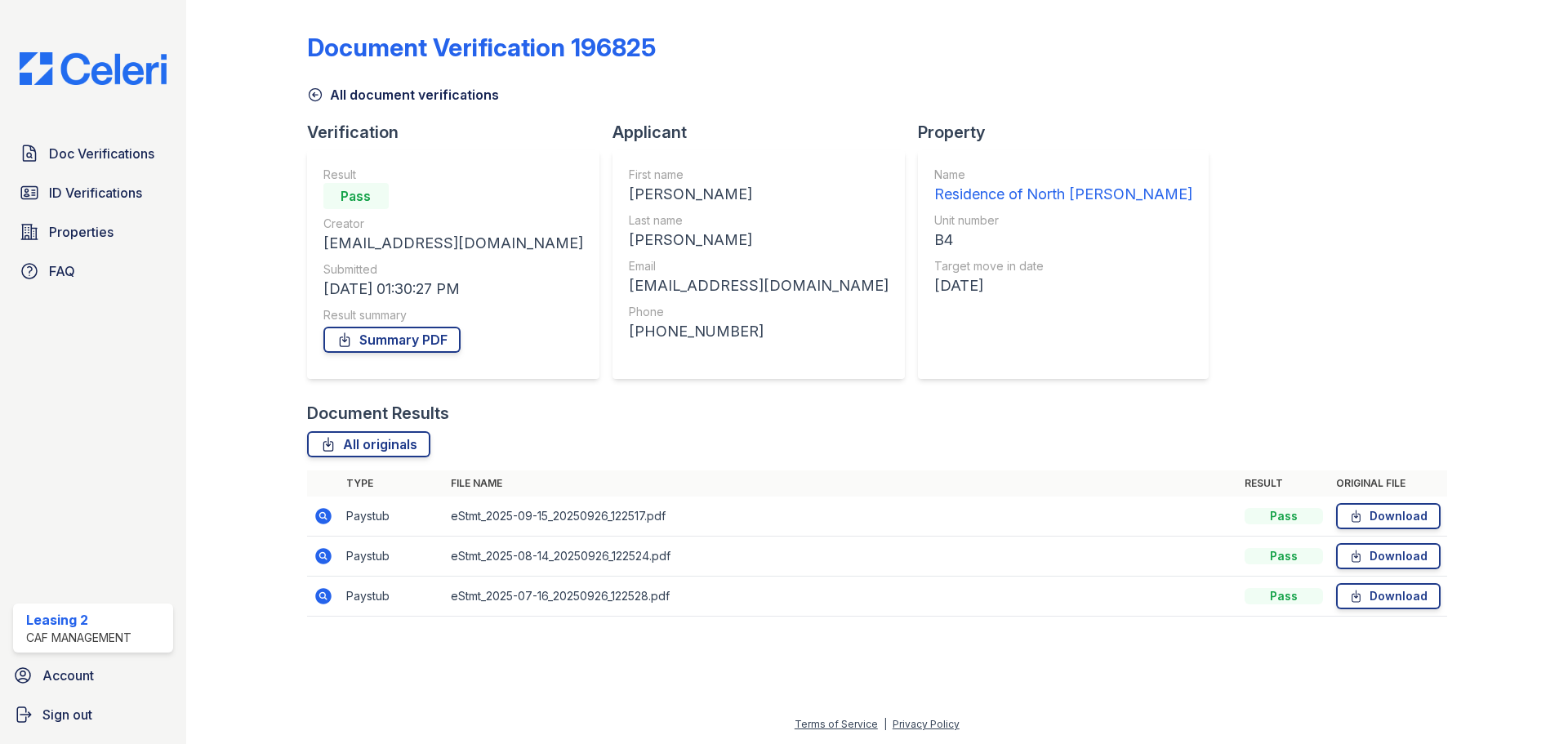
click at [315, 557] on icon at bounding box center [323, 556] width 20 height 20
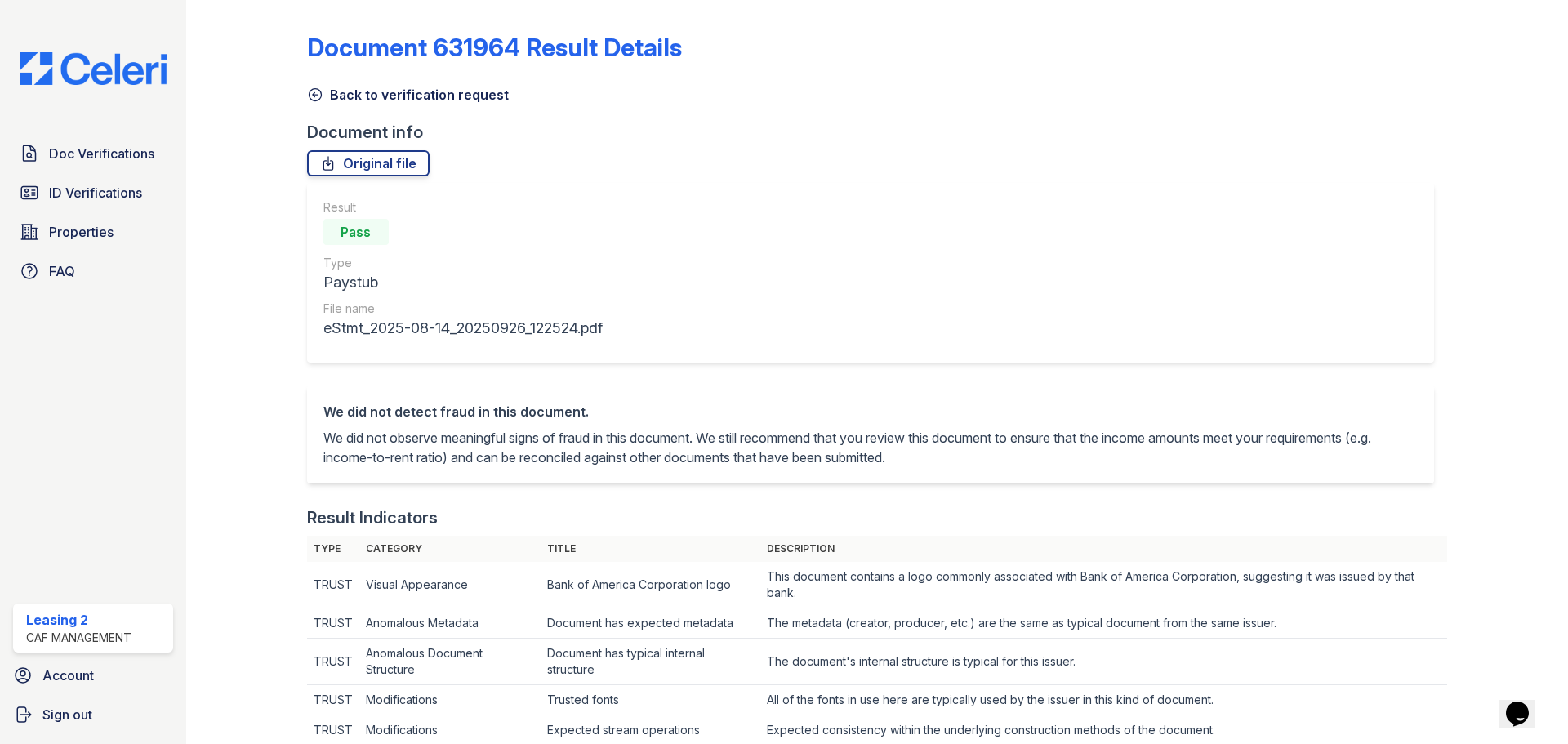
click at [364, 90] on link "Back to verification request" at bounding box center [408, 94] width 202 height 20
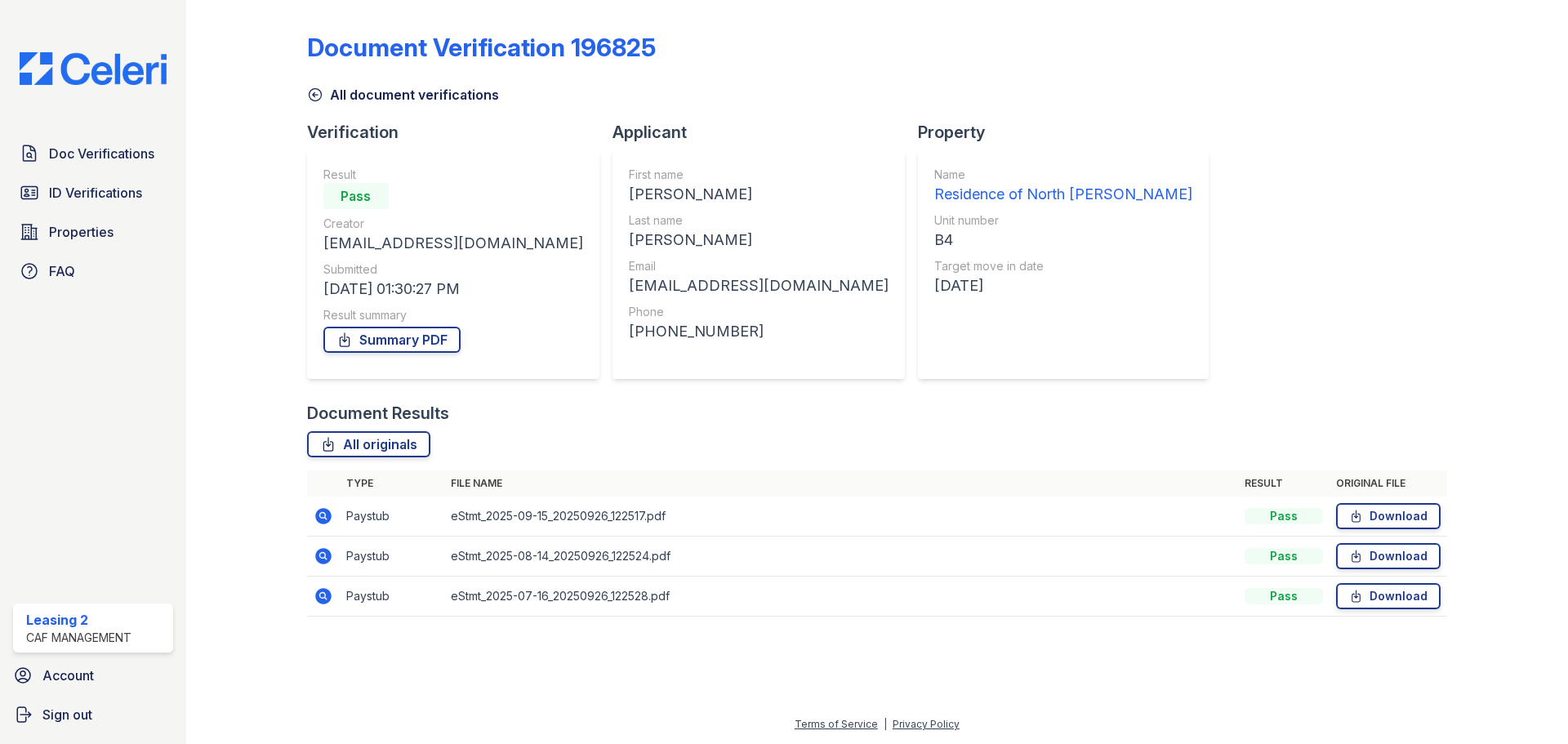
click at [332, 593] on icon at bounding box center [323, 595] width 20 height 20
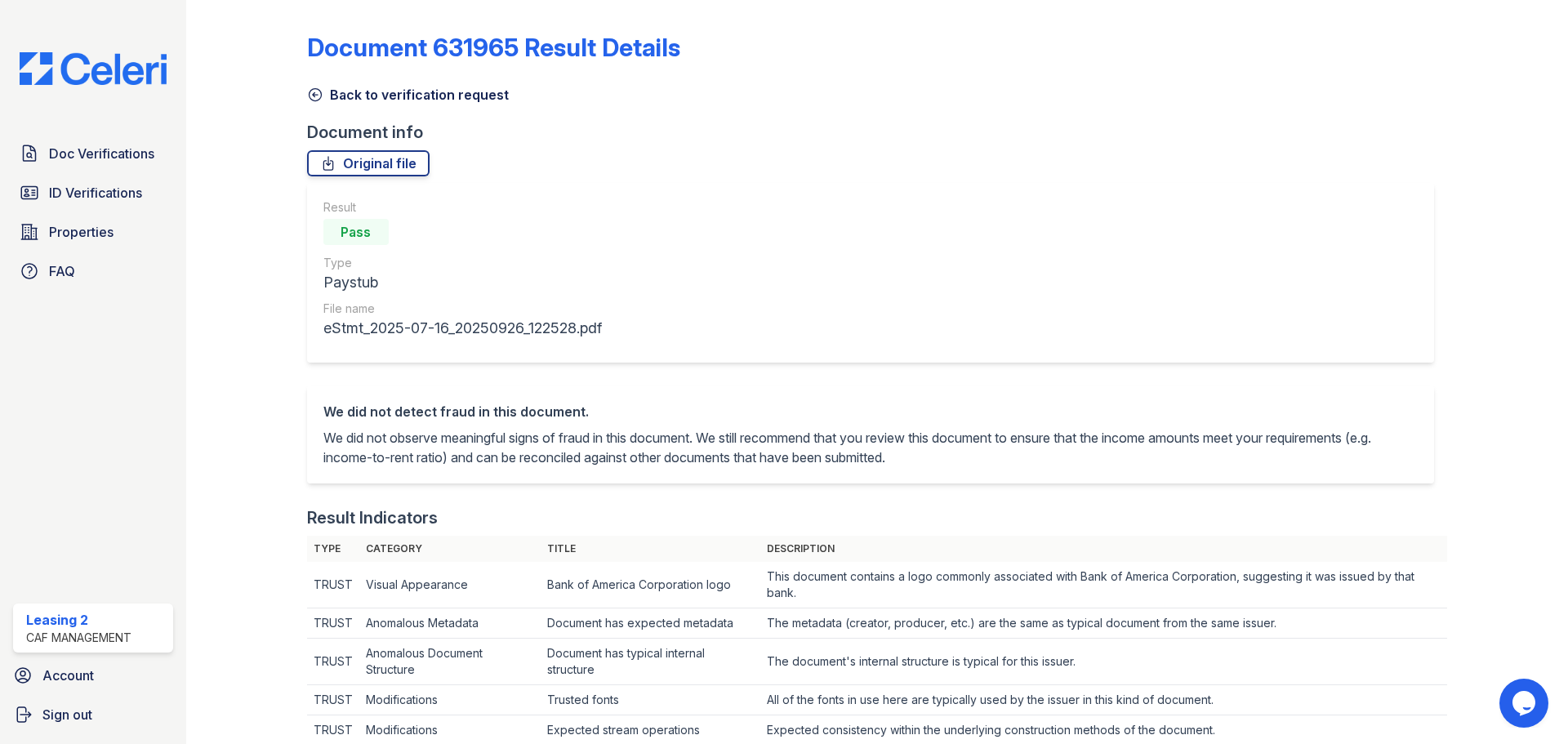
click at [388, 94] on link "Back to verification request" at bounding box center [408, 94] width 202 height 20
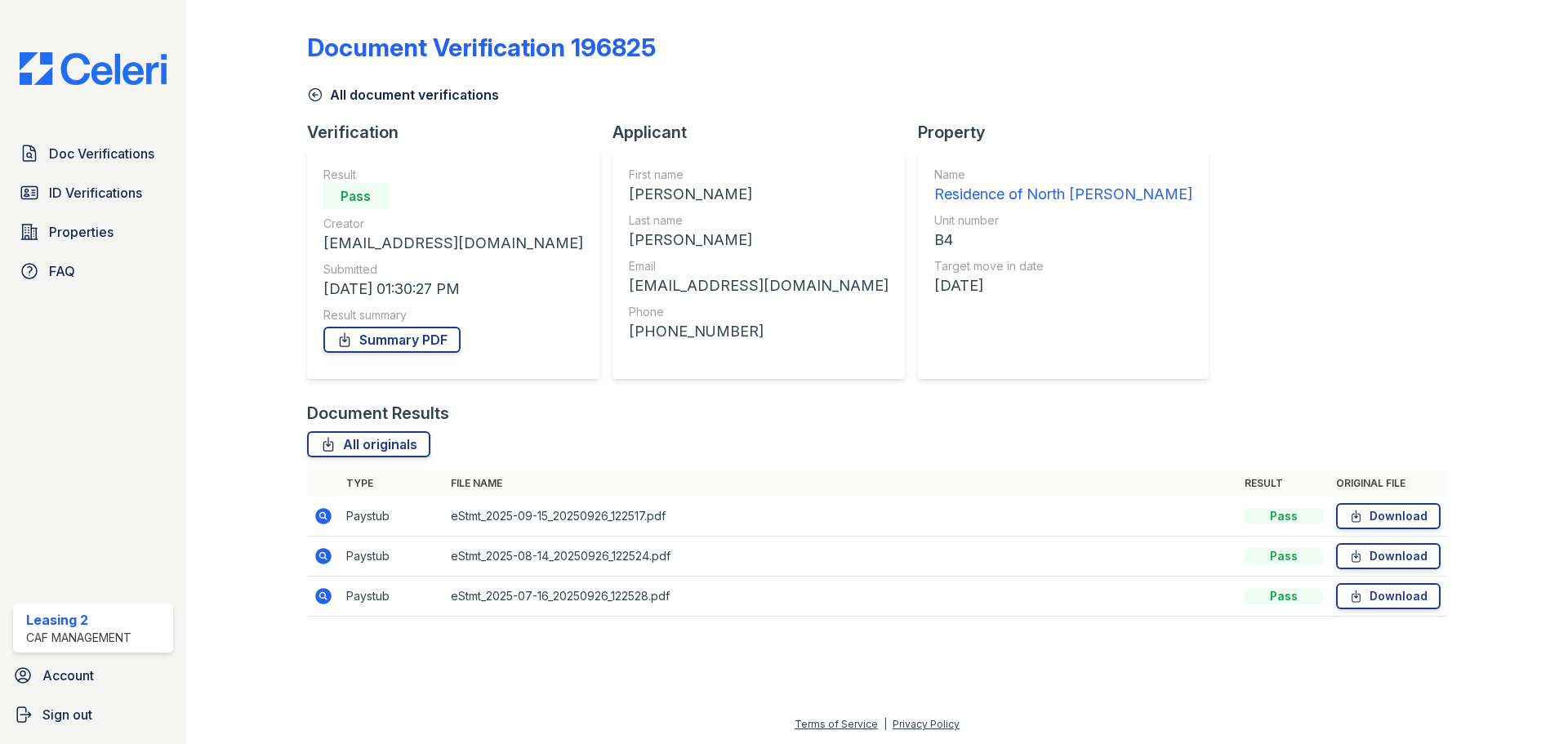
click at [388, 94] on link "All document verifications" at bounding box center [403, 94] width 192 height 20
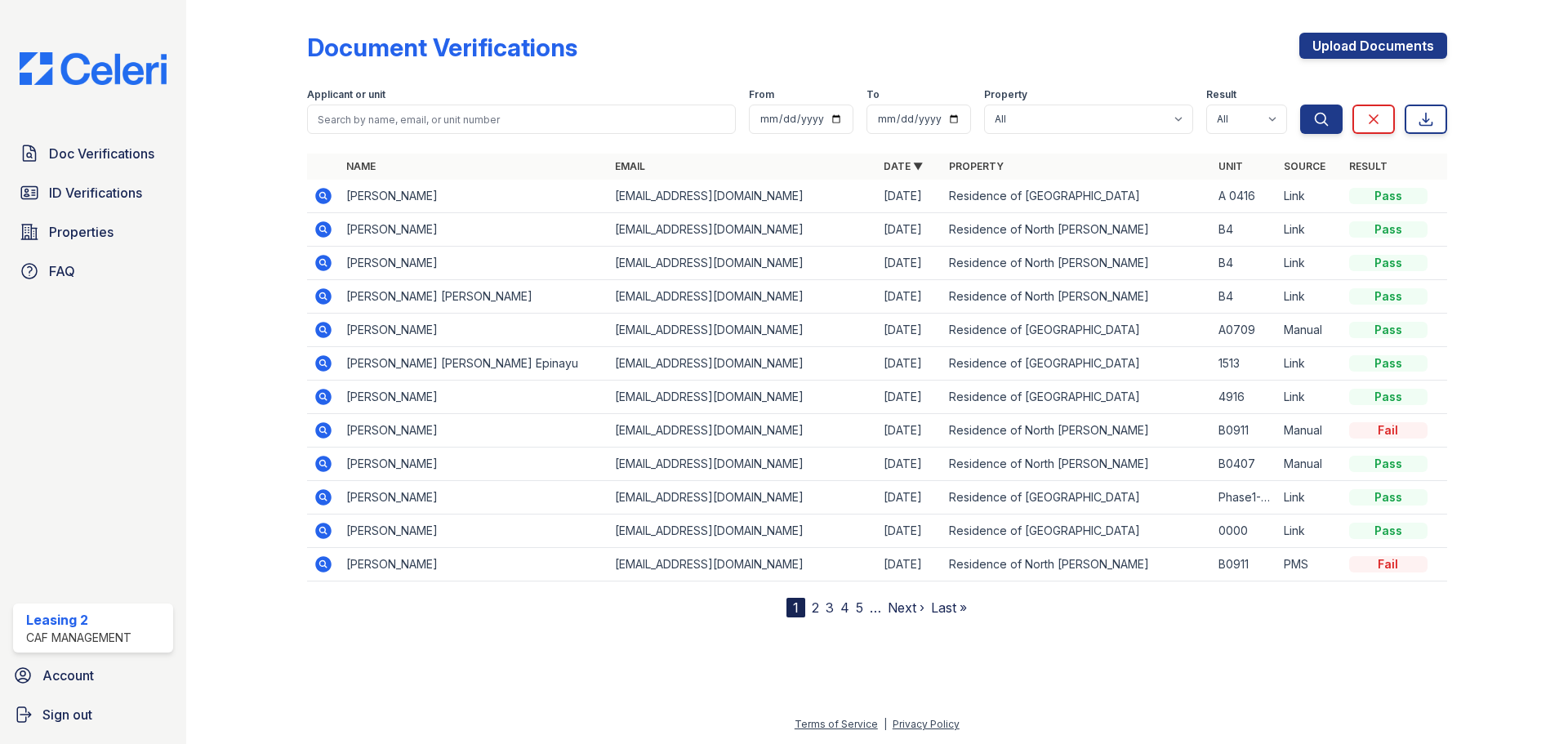
click at [328, 229] on icon at bounding box center [322, 229] width 16 height 16
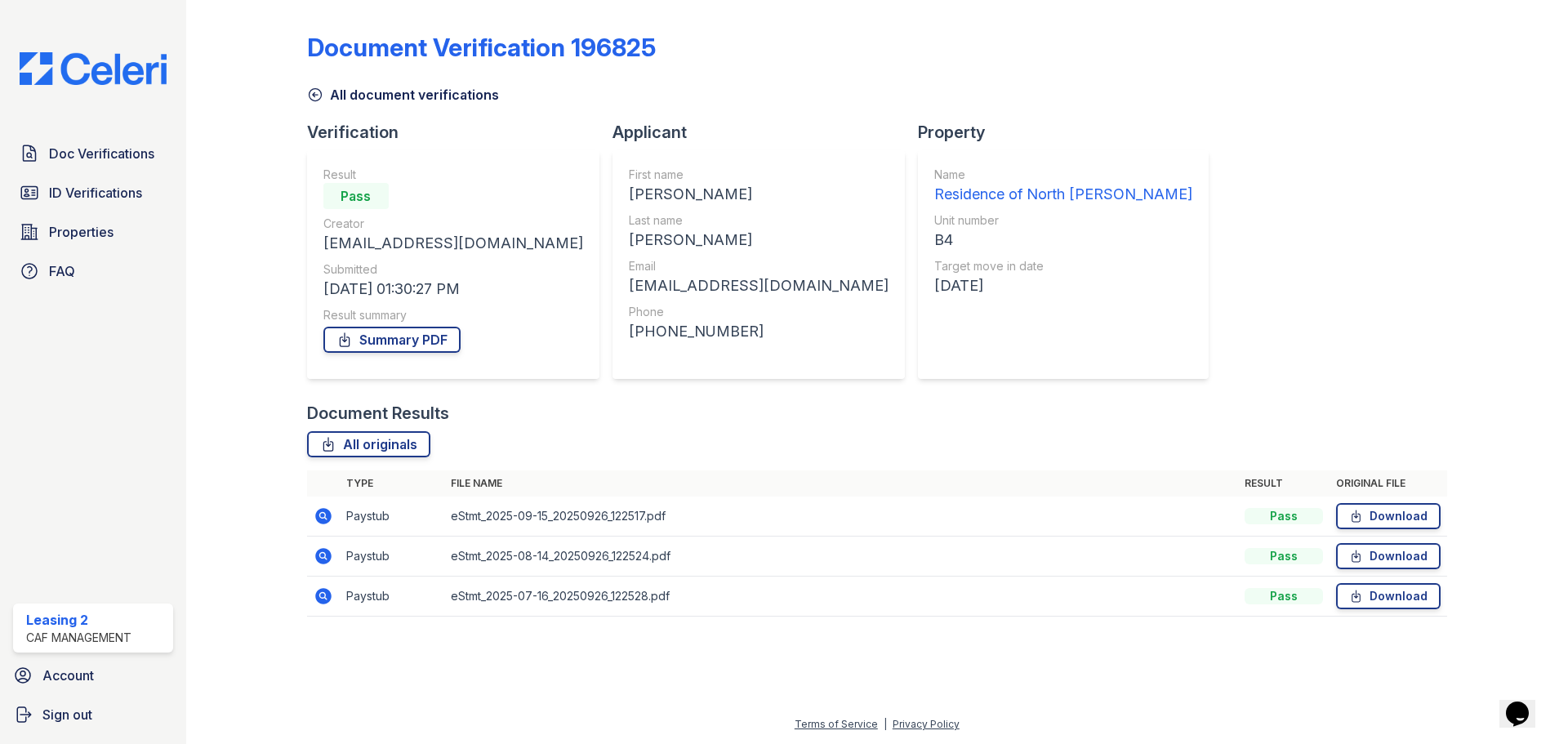
click at [358, 94] on link "All document verifications" at bounding box center [403, 94] width 192 height 20
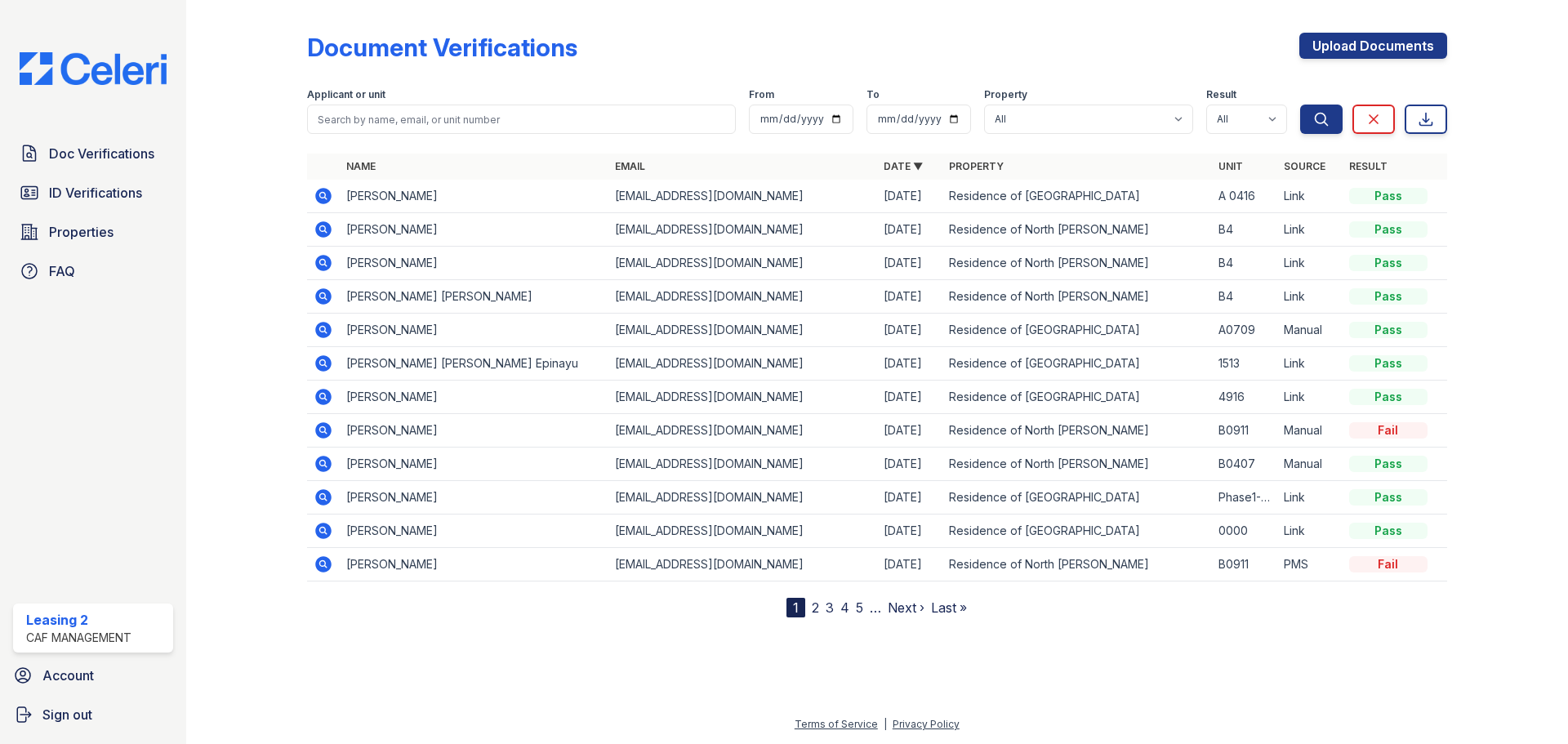
click at [326, 264] on icon at bounding box center [322, 263] width 16 height 16
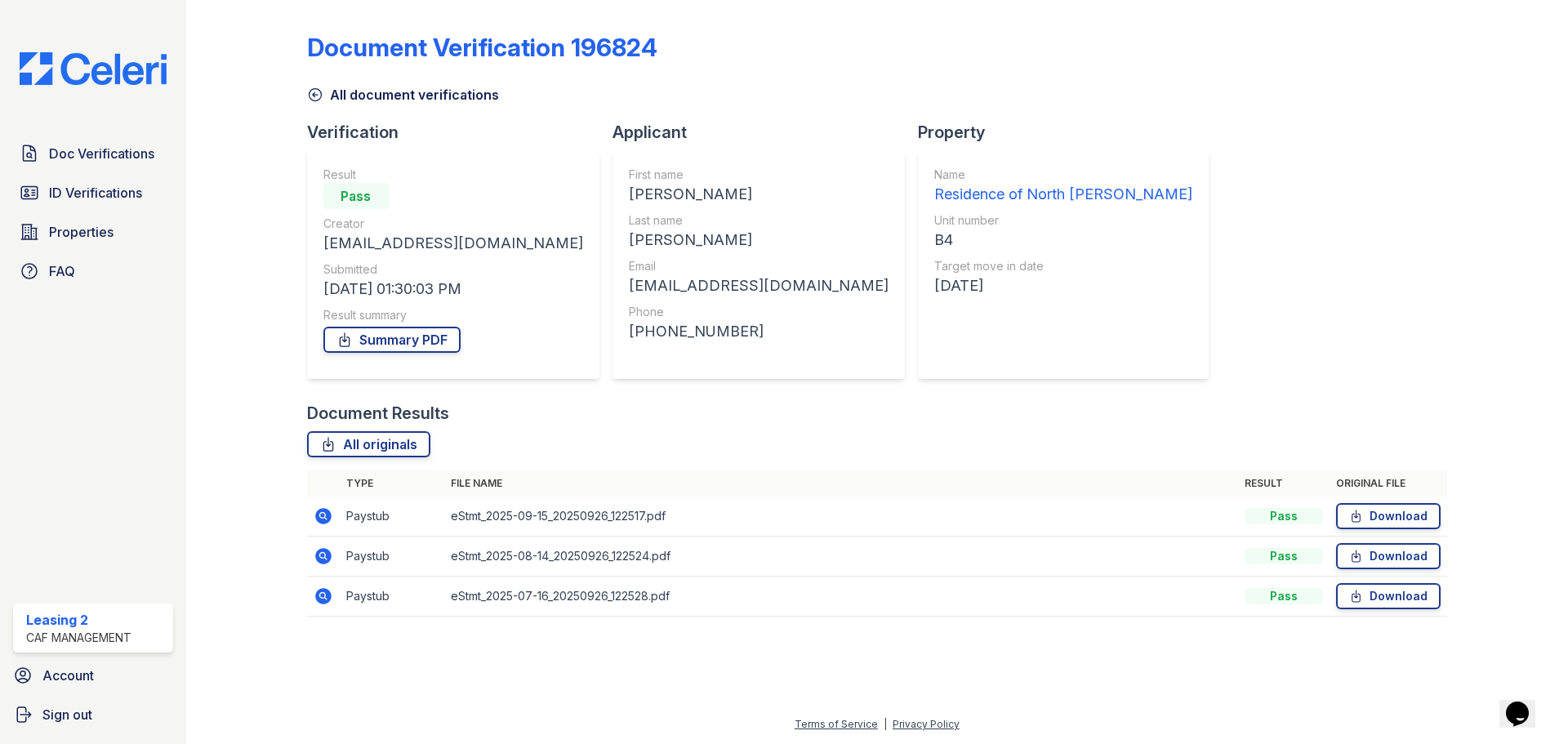
click at [345, 98] on link "All document verifications" at bounding box center [403, 94] width 192 height 20
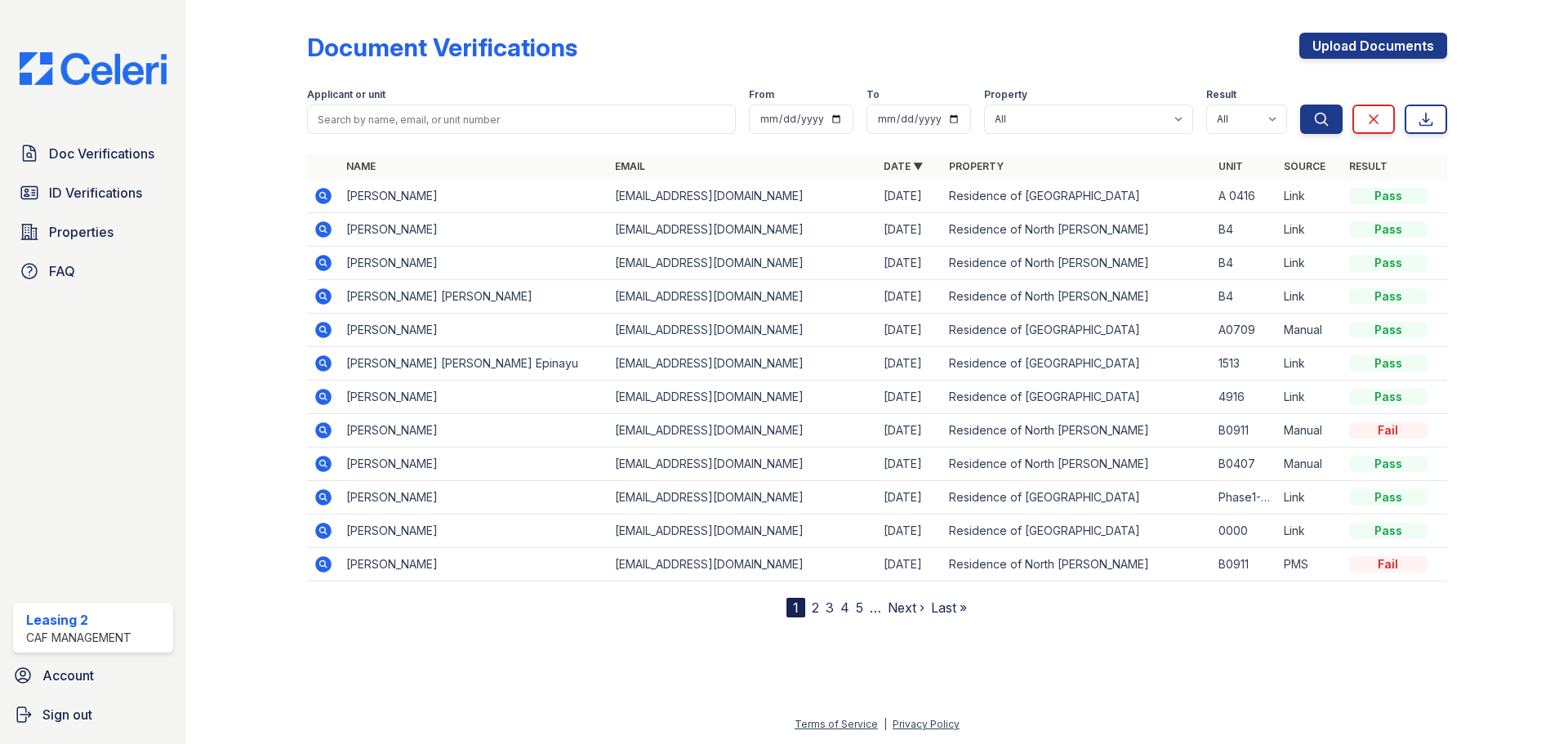
click at [322, 290] on icon at bounding box center [322, 296] width 16 height 16
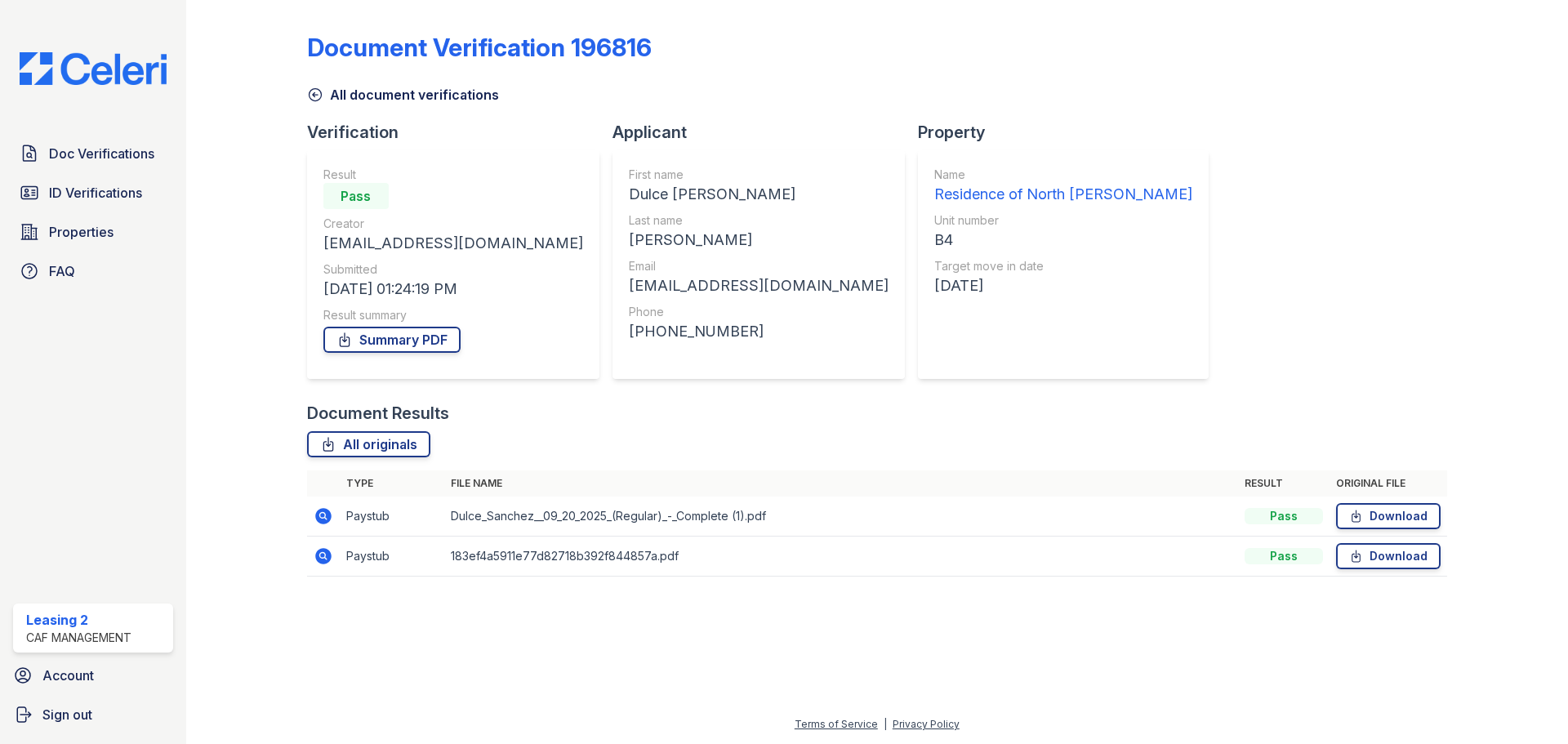
click at [872, 94] on div "All document verifications" at bounding box center [877, 90] width 1139 height 29
click at [332, 555] on icon at bounding box center [323, 556] width 20 height 20
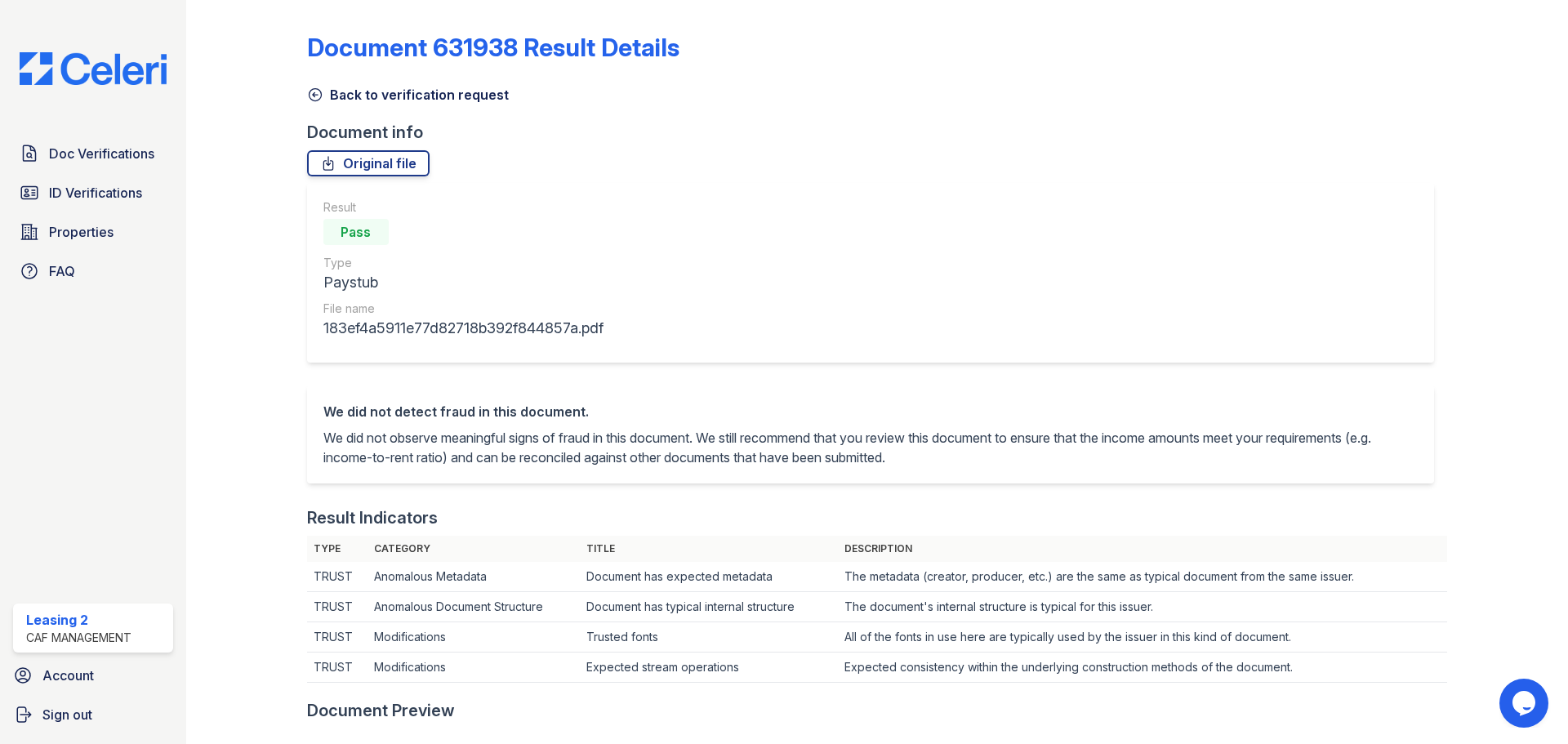
click at [427, 92] on link "Back to verification request" at bounding box center [408, 94] width 202 height 20
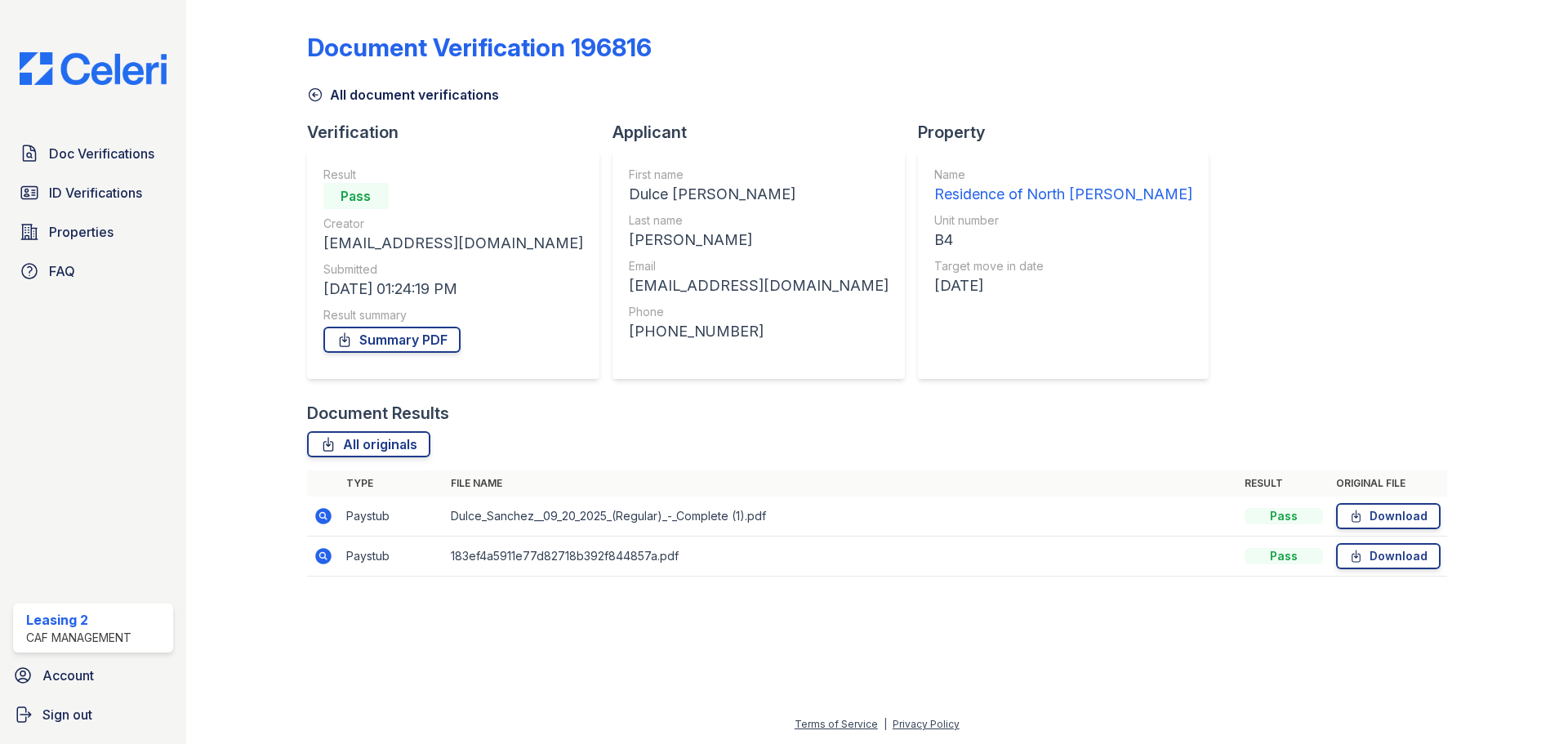
click at [322, 517] on icon at bounding box center [323, 516] width 20 height 20
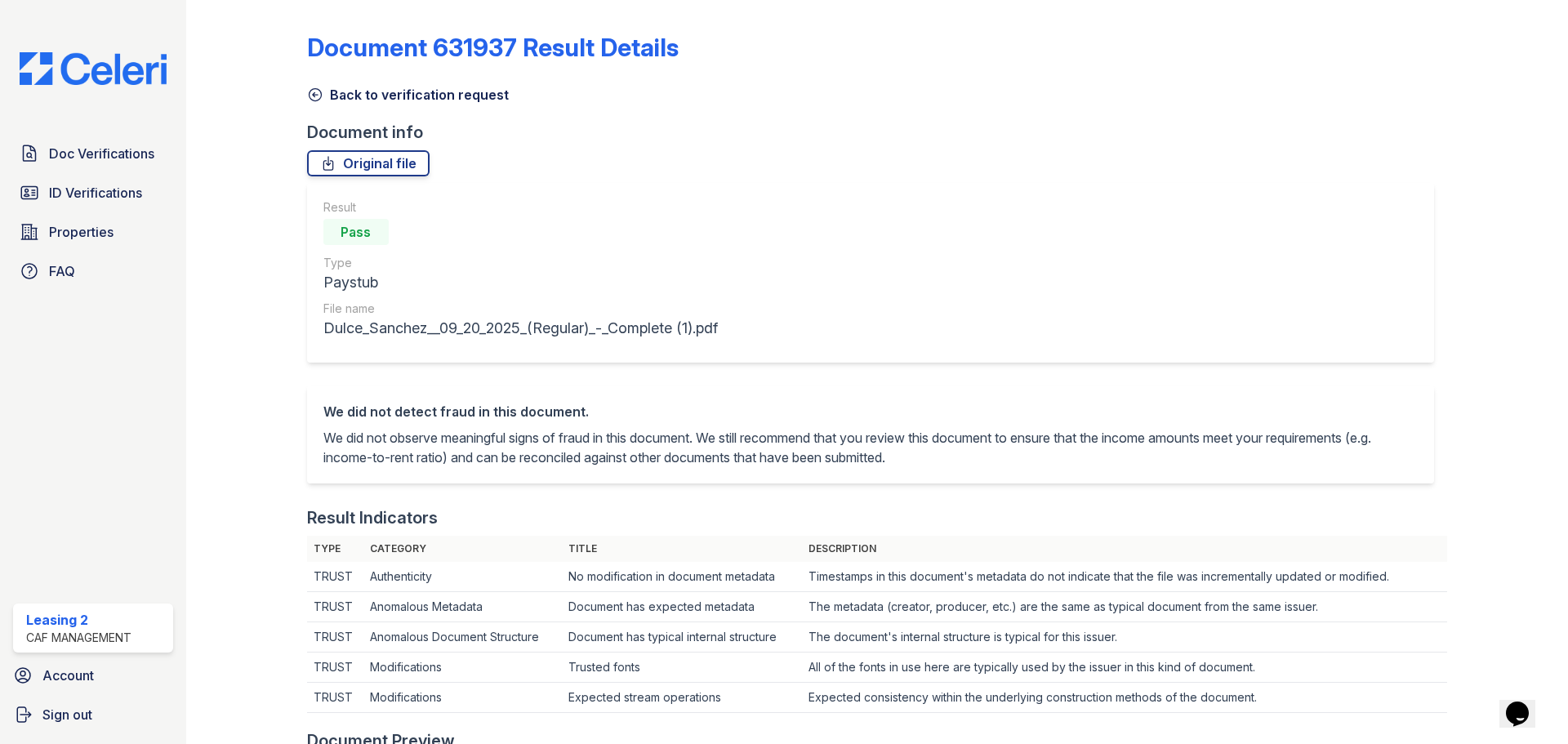
click at [457, 93] on link "Back to verification request" at bounding box center [408, 94] width 202 height 20
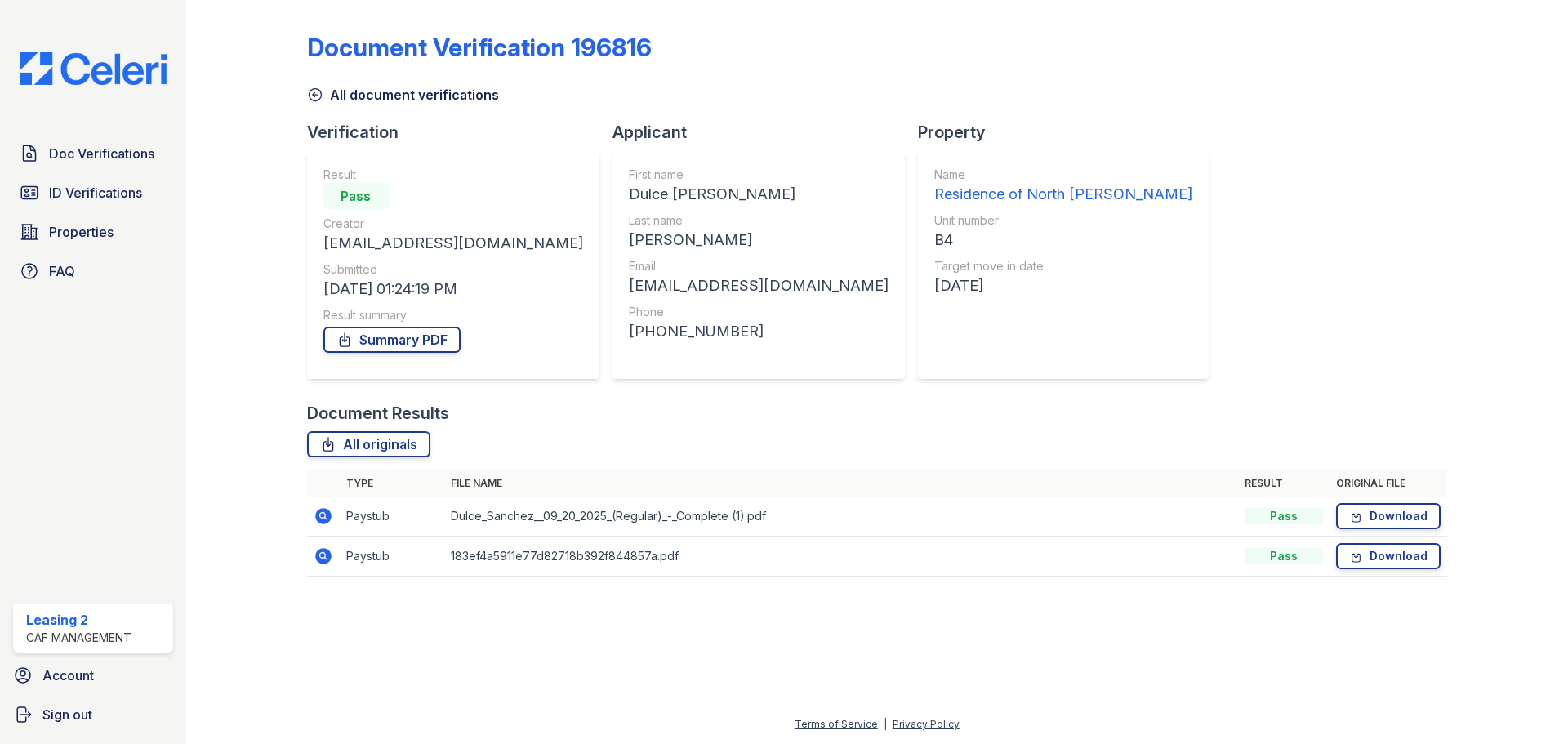
click at [321, 511] on icon at bounding box center [322, 516] width 16 height 16
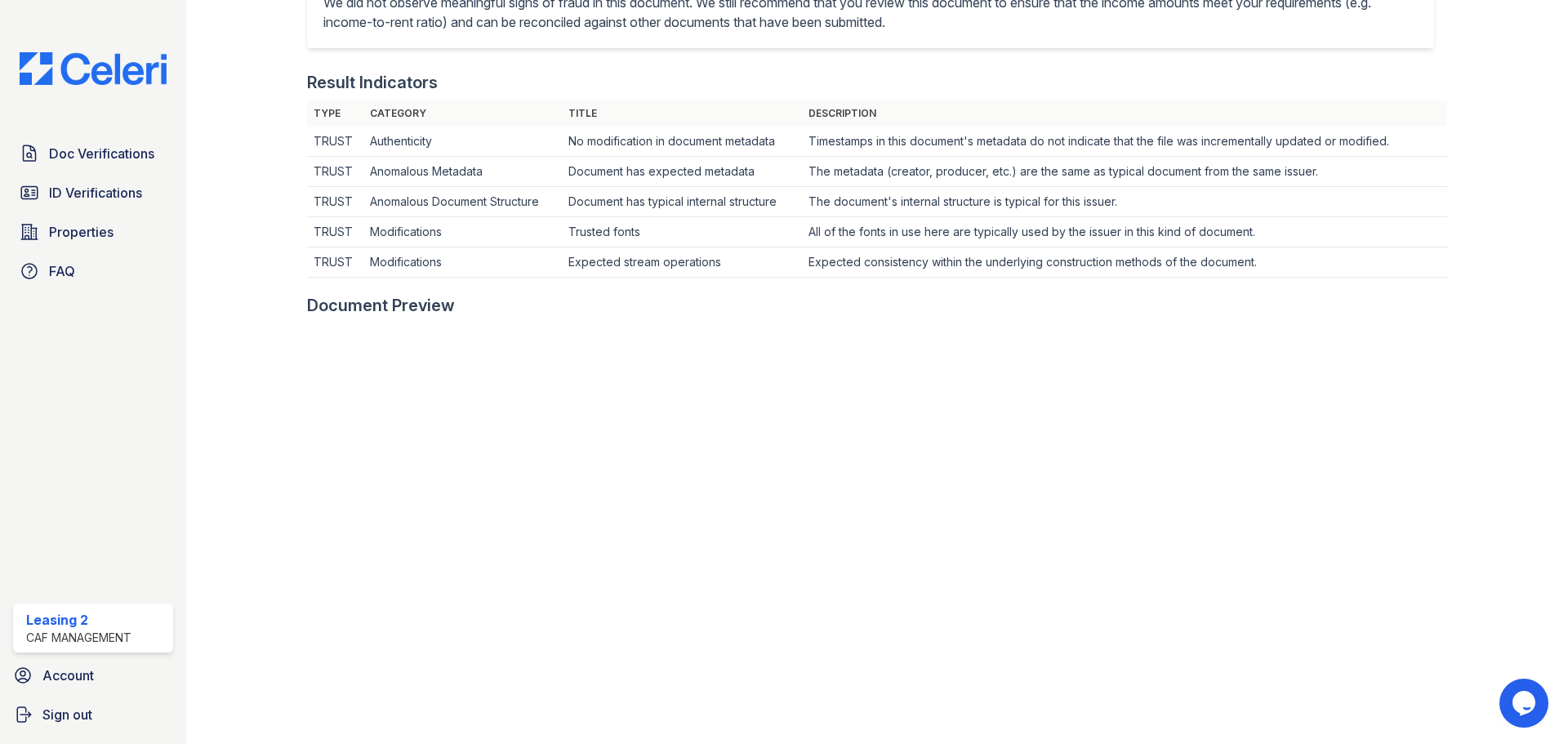
scroll to position [571, 0]
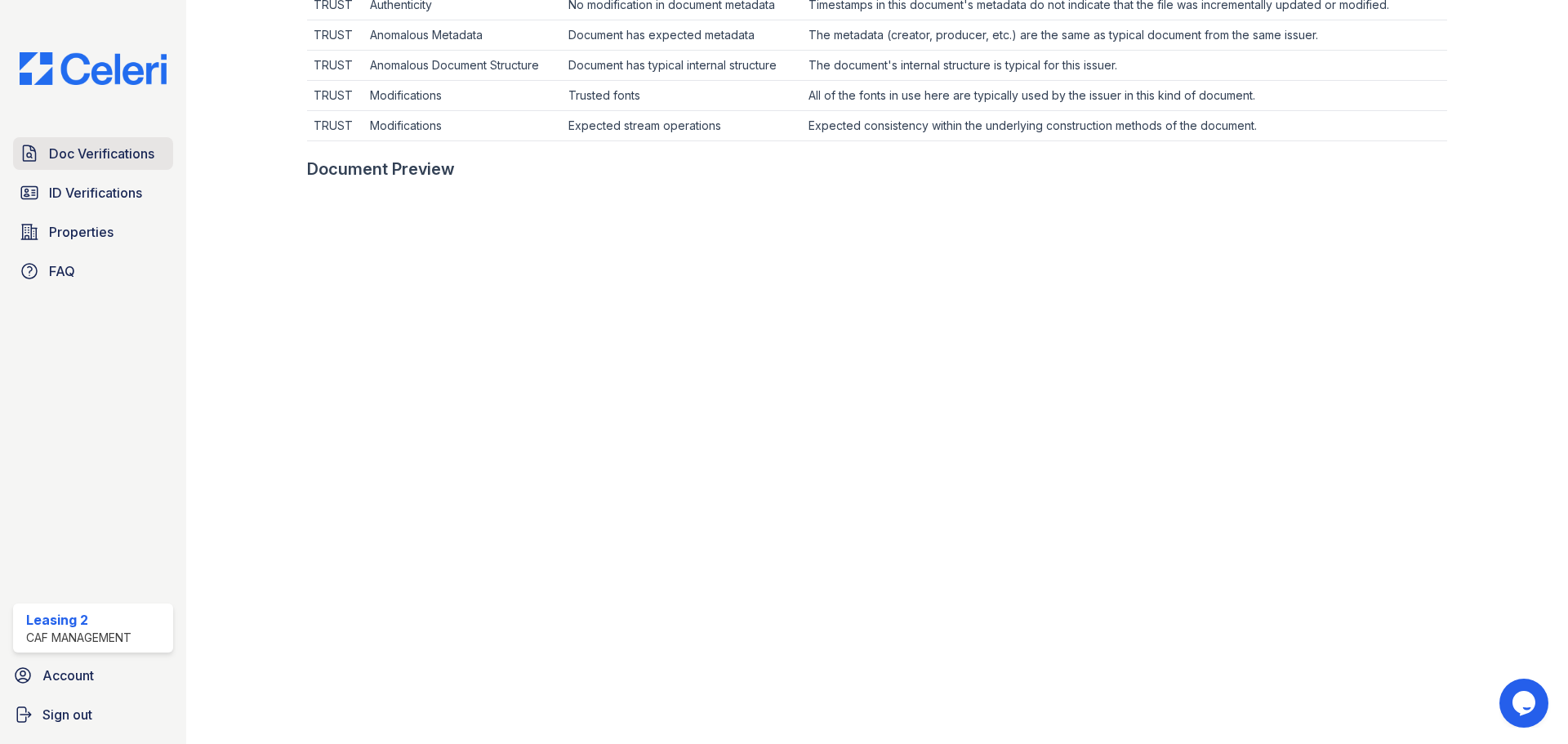
click at [127, 152] on span "Doc Verifications" at bounding box center [101, 153] width 105 height 20
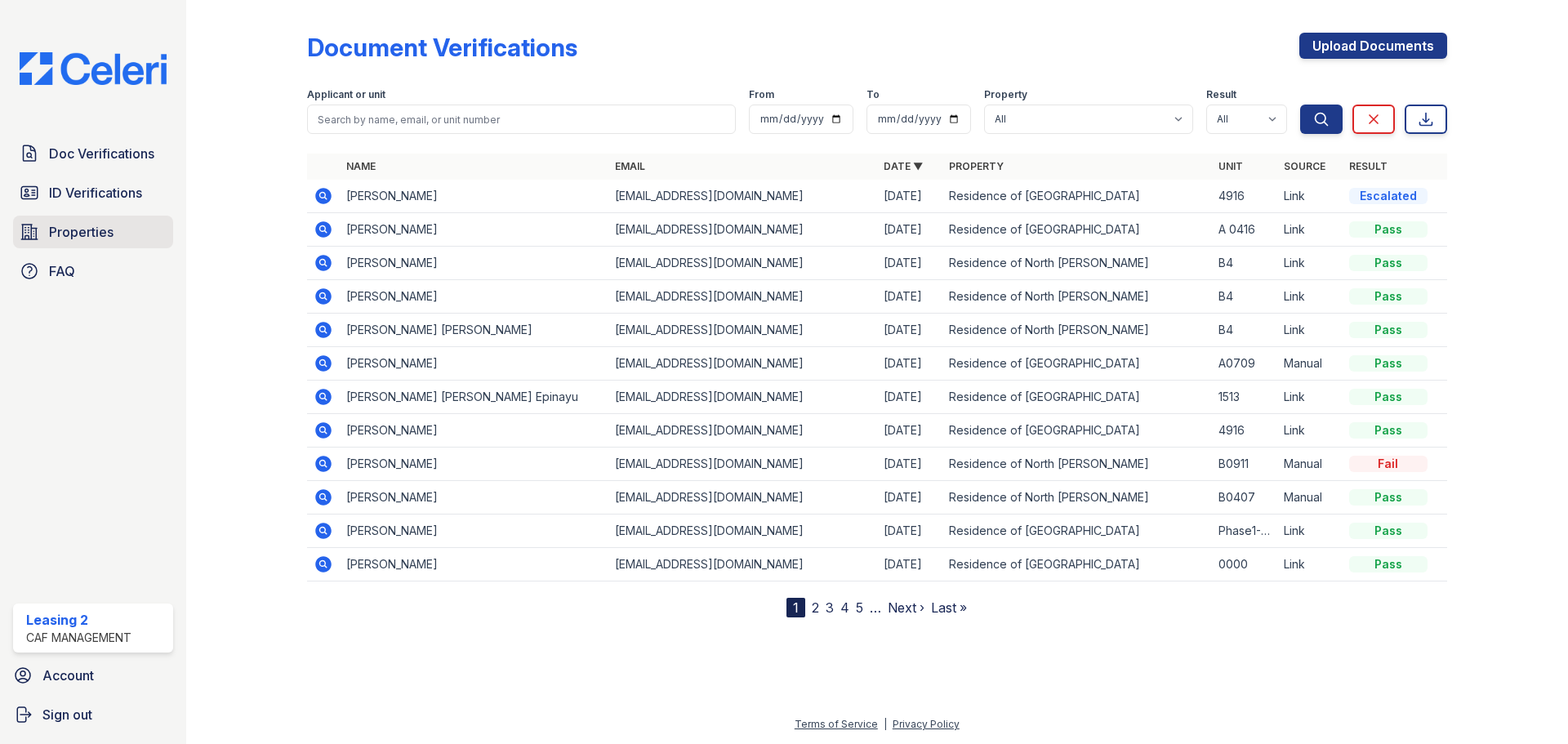
click at [148, 220] on link "Properties" at bounding box center [92, 232] width 160 height 32
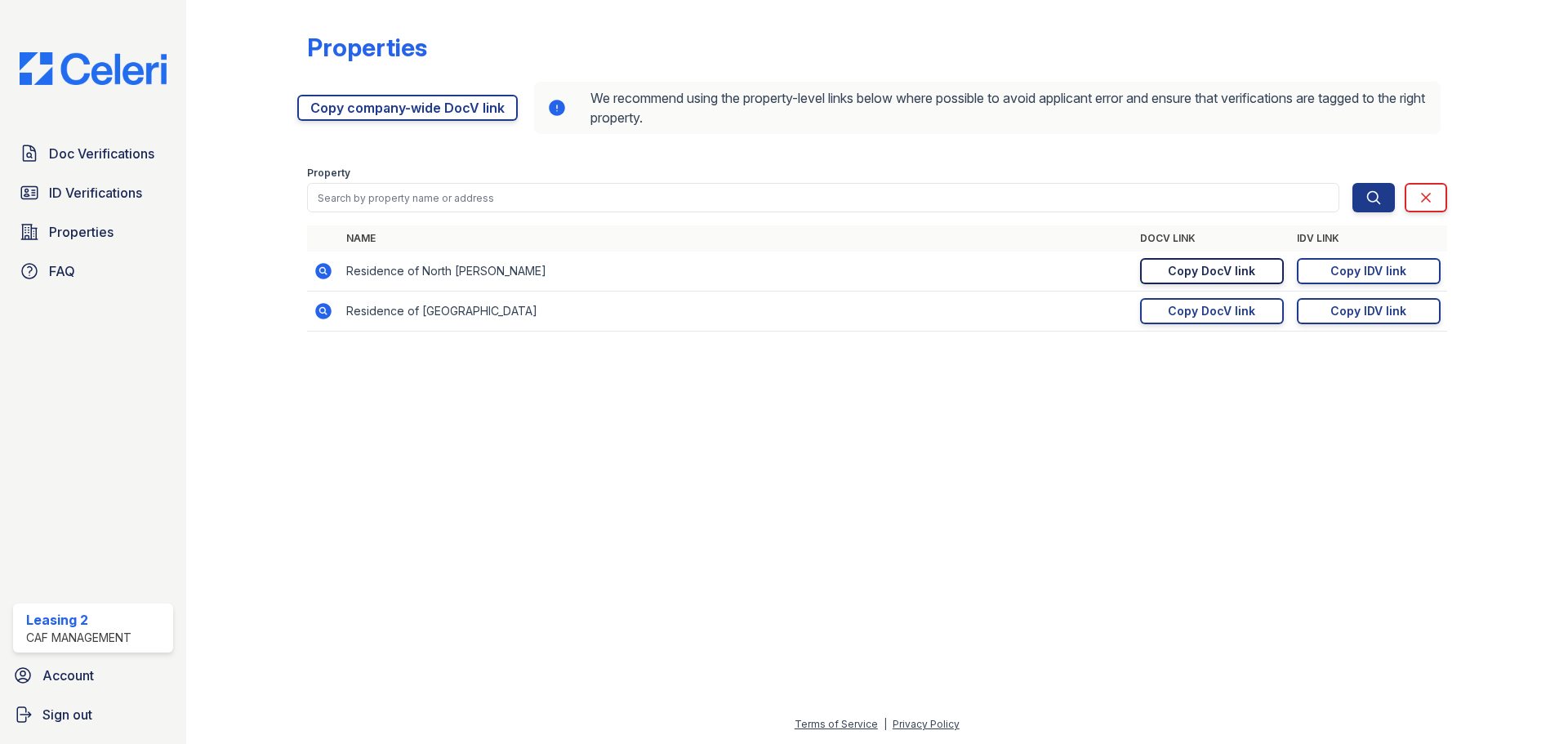
click at [1224, 269] on div "Copy DocV link" at bounding box center [1211, 270] width 87 height 16
click at [1276, 51] on div "Properties" at bounding box center [877, 54] width 1139 height 43
